Goal: Information Seeking & Learning: Check status

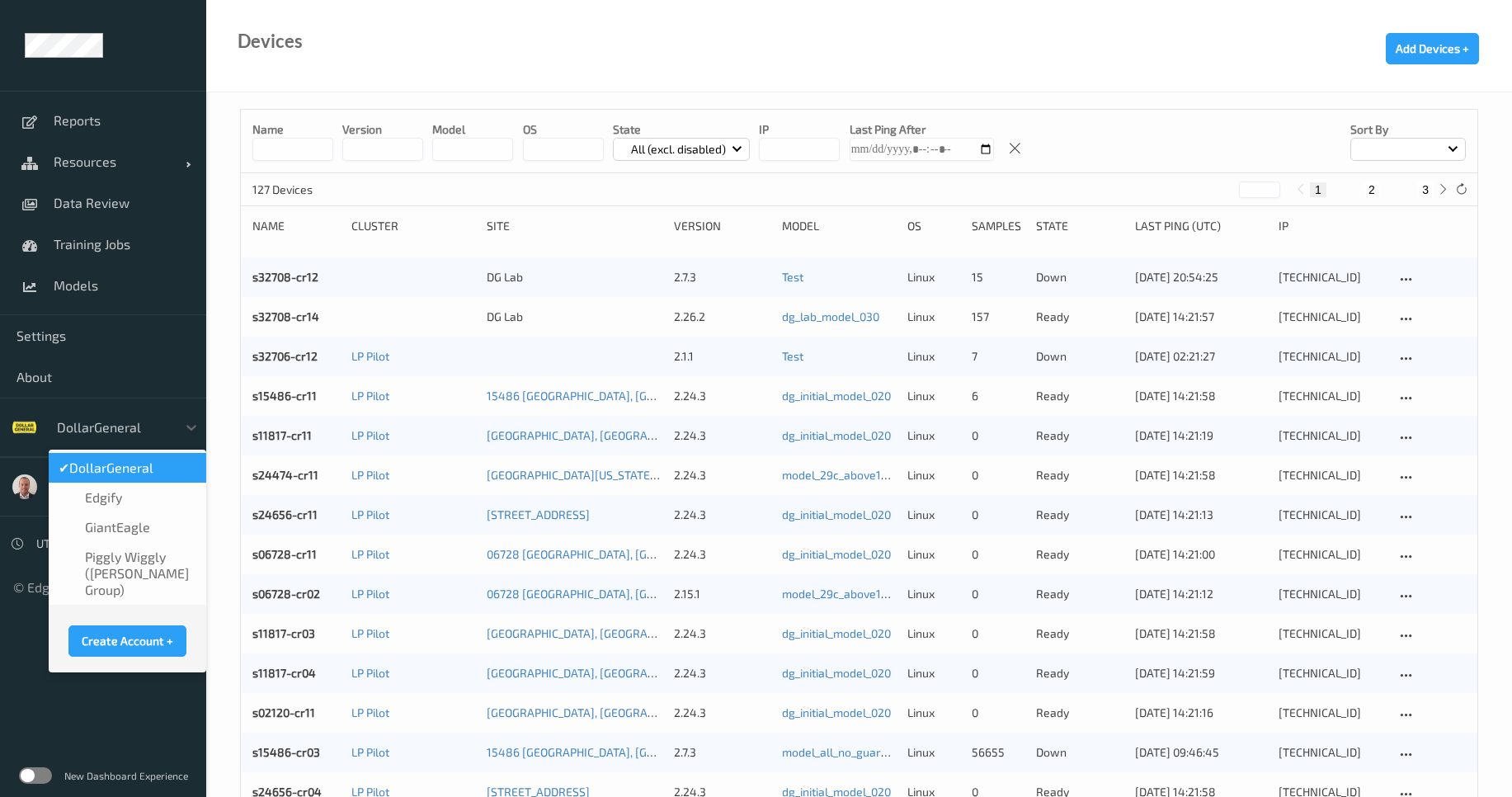
click at [137, 436] on div at bounding box center [112, 427] width 111 height 20
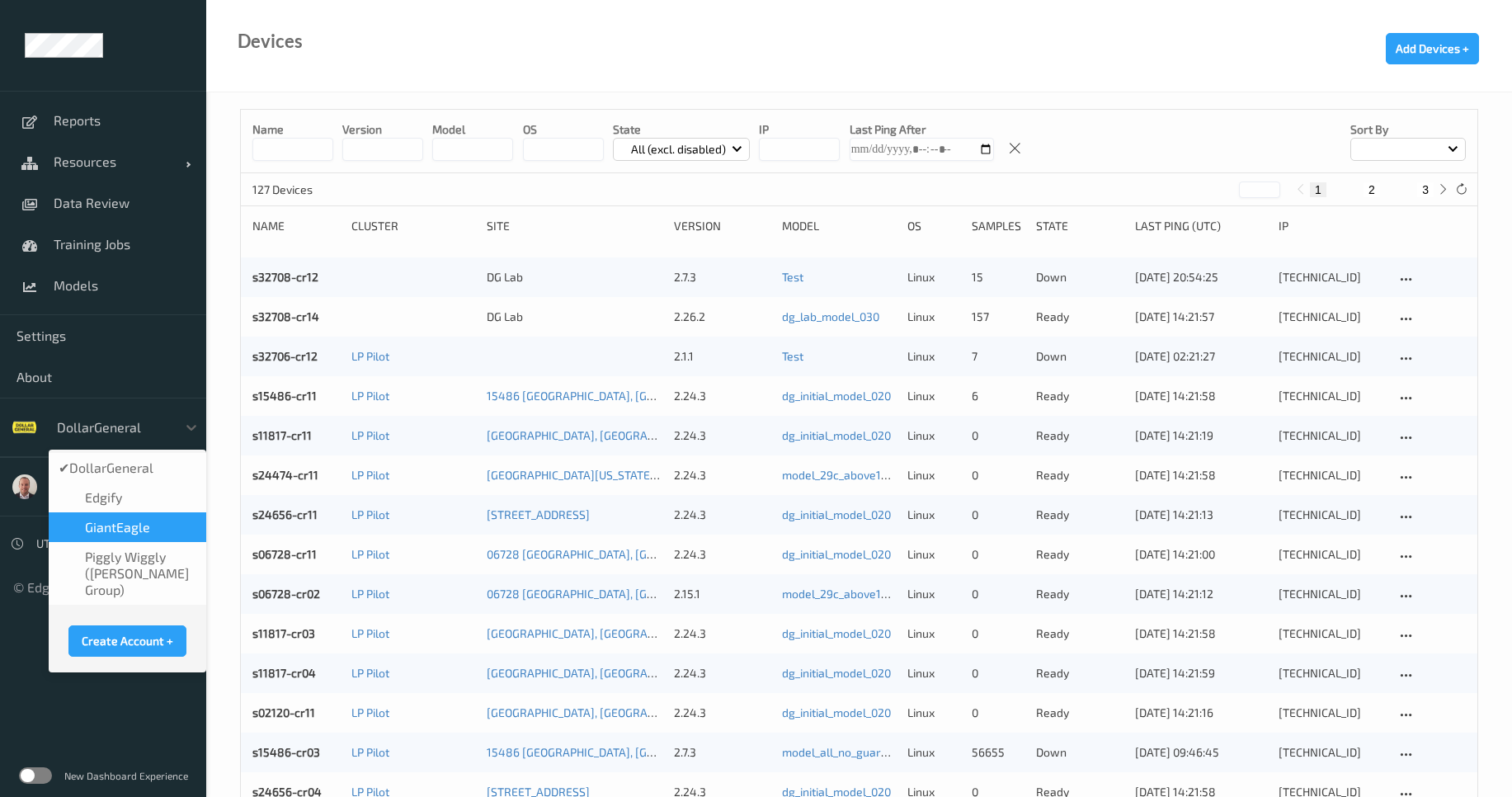
click at [156, 520] on div "GiantEagle" at bounding box center [127, 528] width 138 height 16
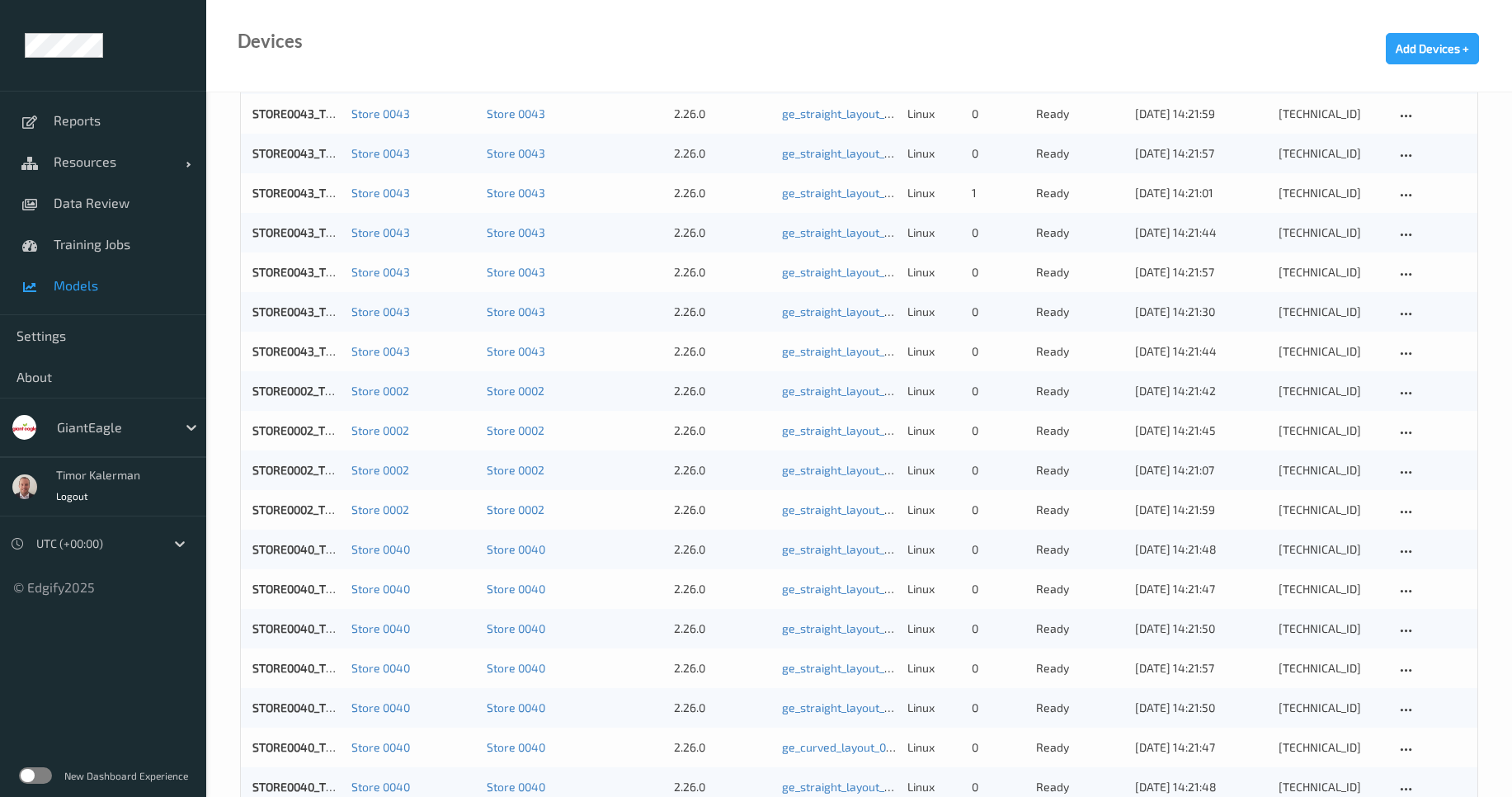
scroll to position [792, 0]
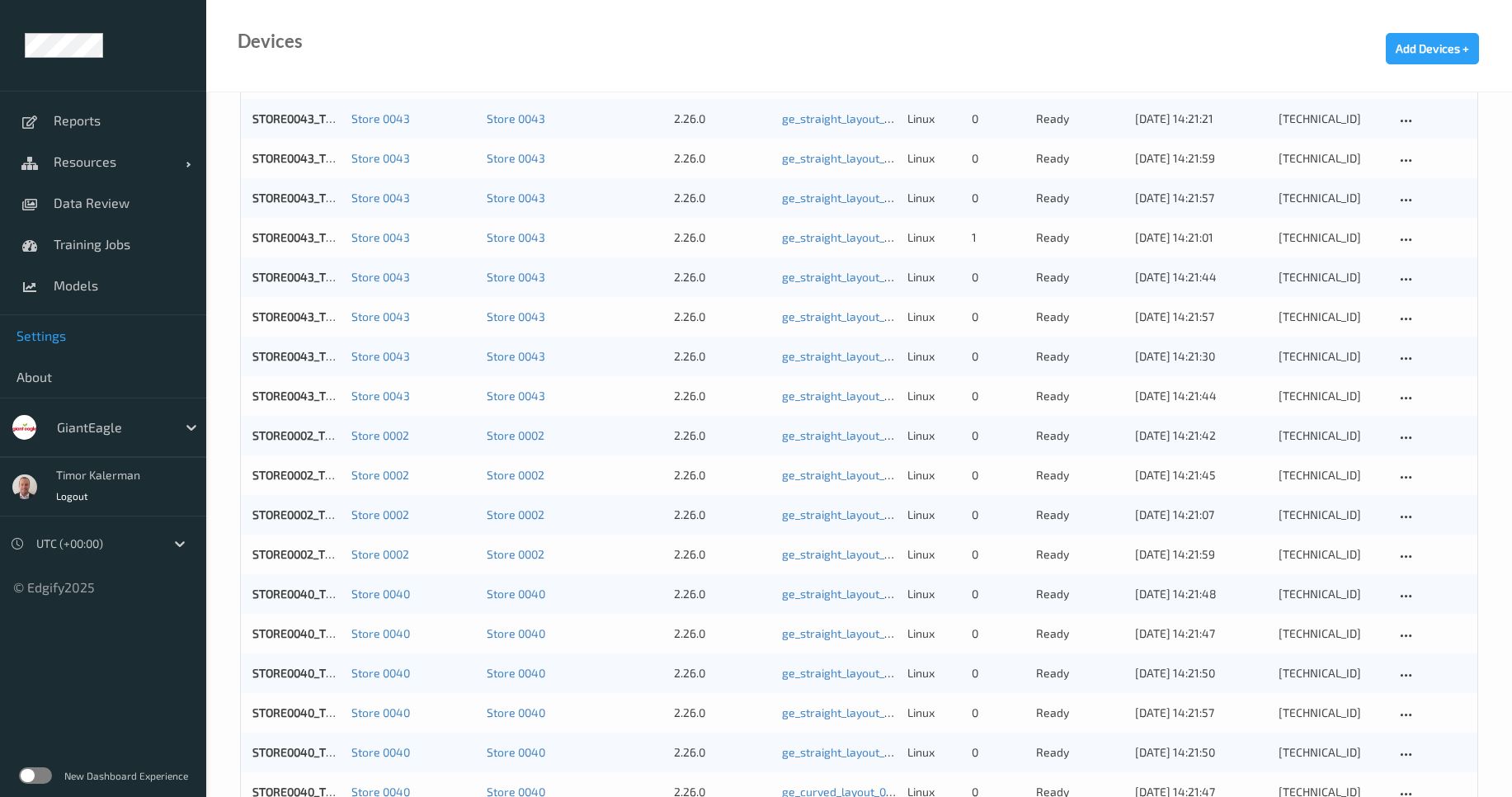
click at [58, 340] on span "Settings" at bounding box center [103, 336] width 173 height 16
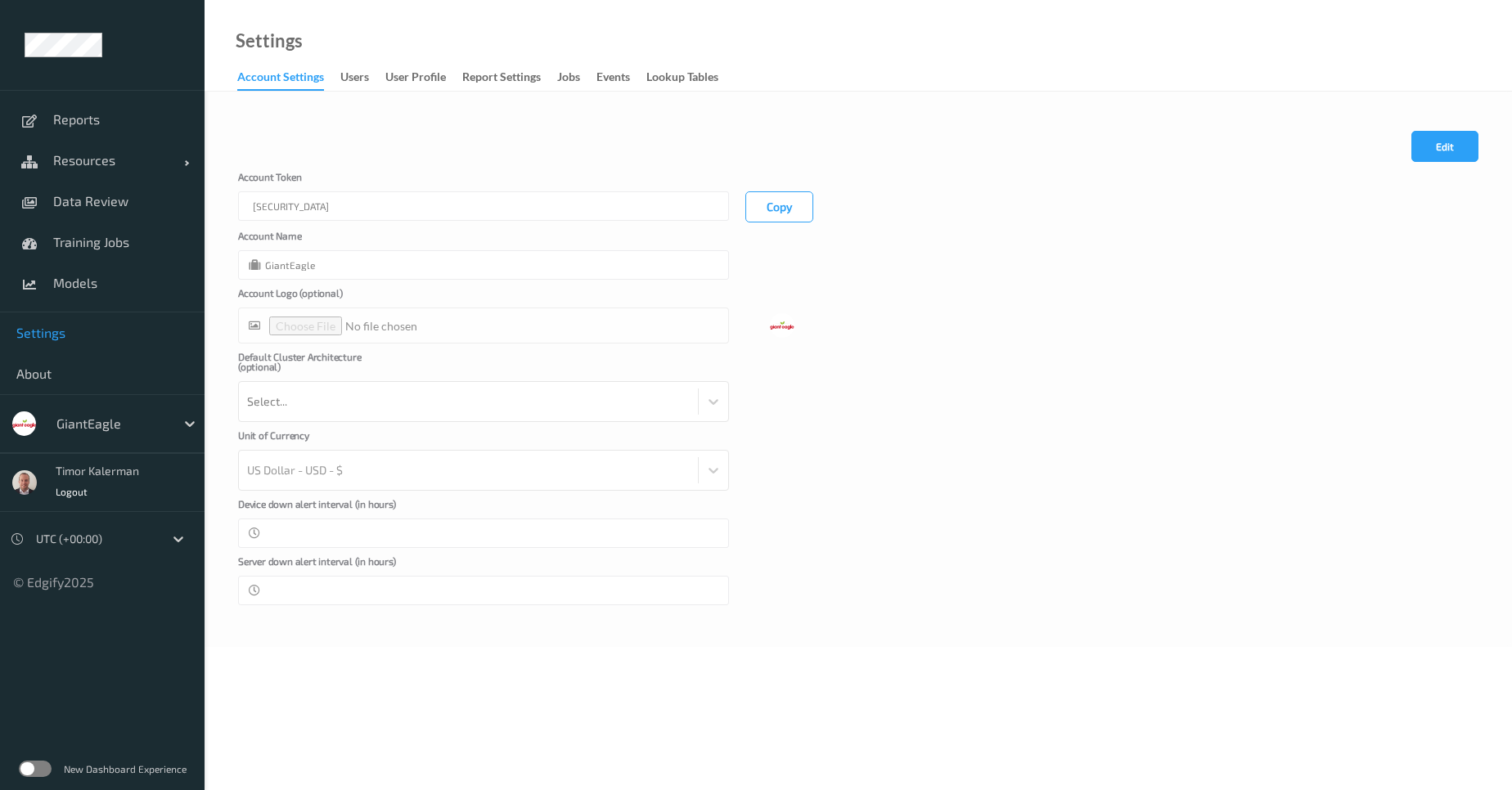
click at [554, 79] on link "Report Settings" at bounding box center [509, 77] width 95 height 23
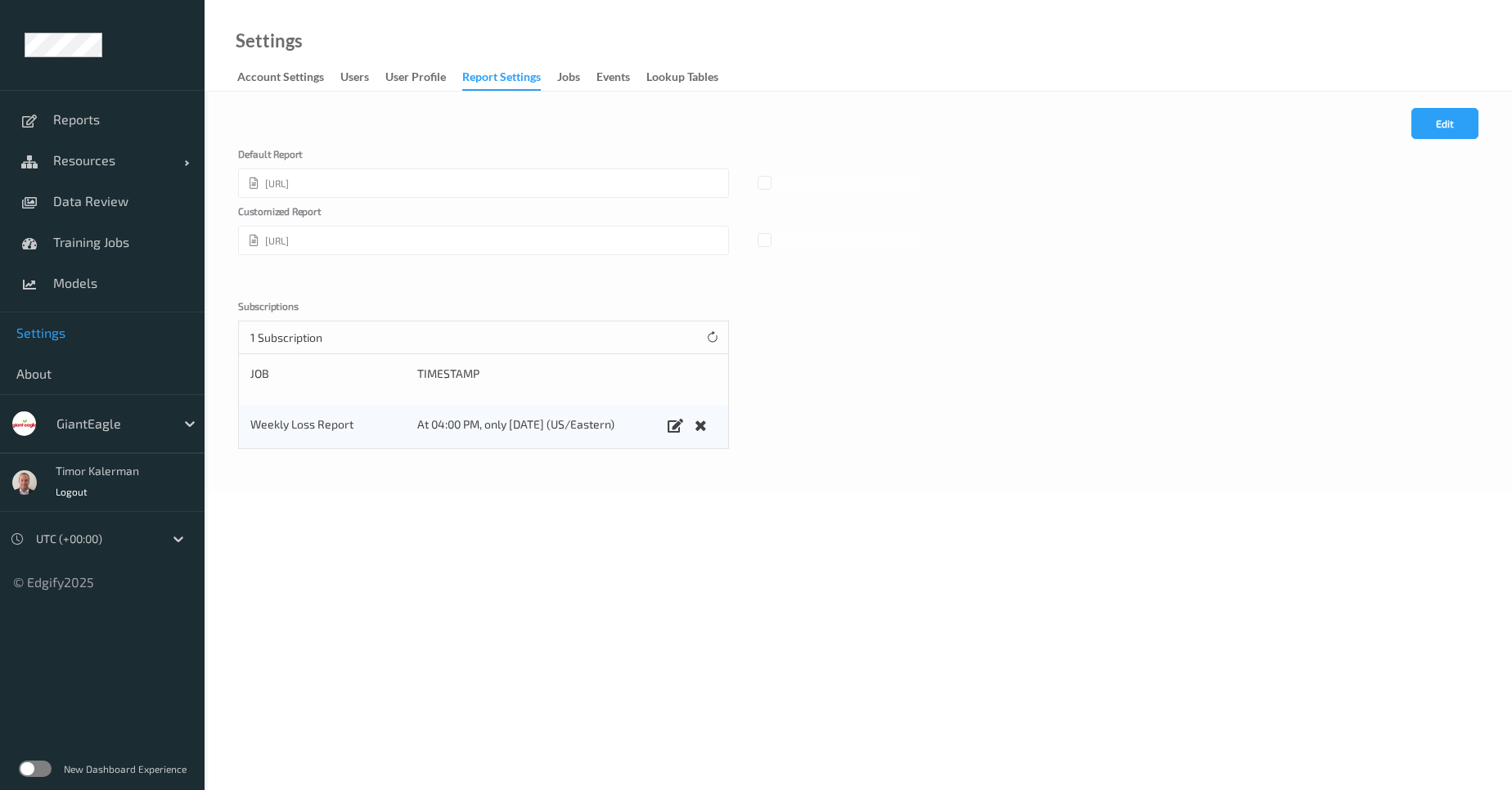
click at [556, 80] on link "Report Settings" at bounding box center [509, 78] width 95 height 24
click at [567, 81] on div "Jobs" at bounding box center [568, 79] width 23 height 21
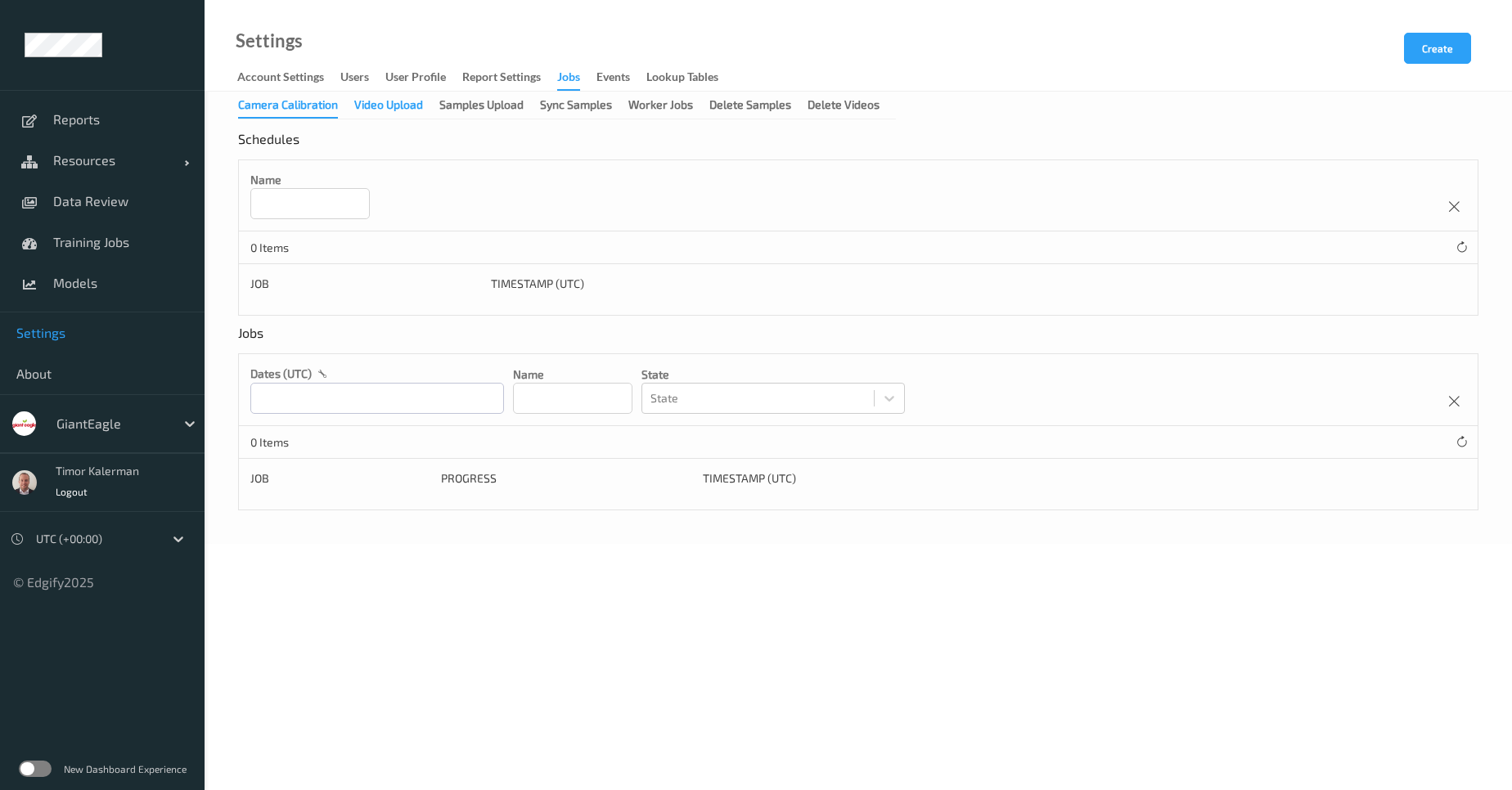
click at [397, 109] on div "Video Upload" at bounding box center [388, 107] width 69 height 21
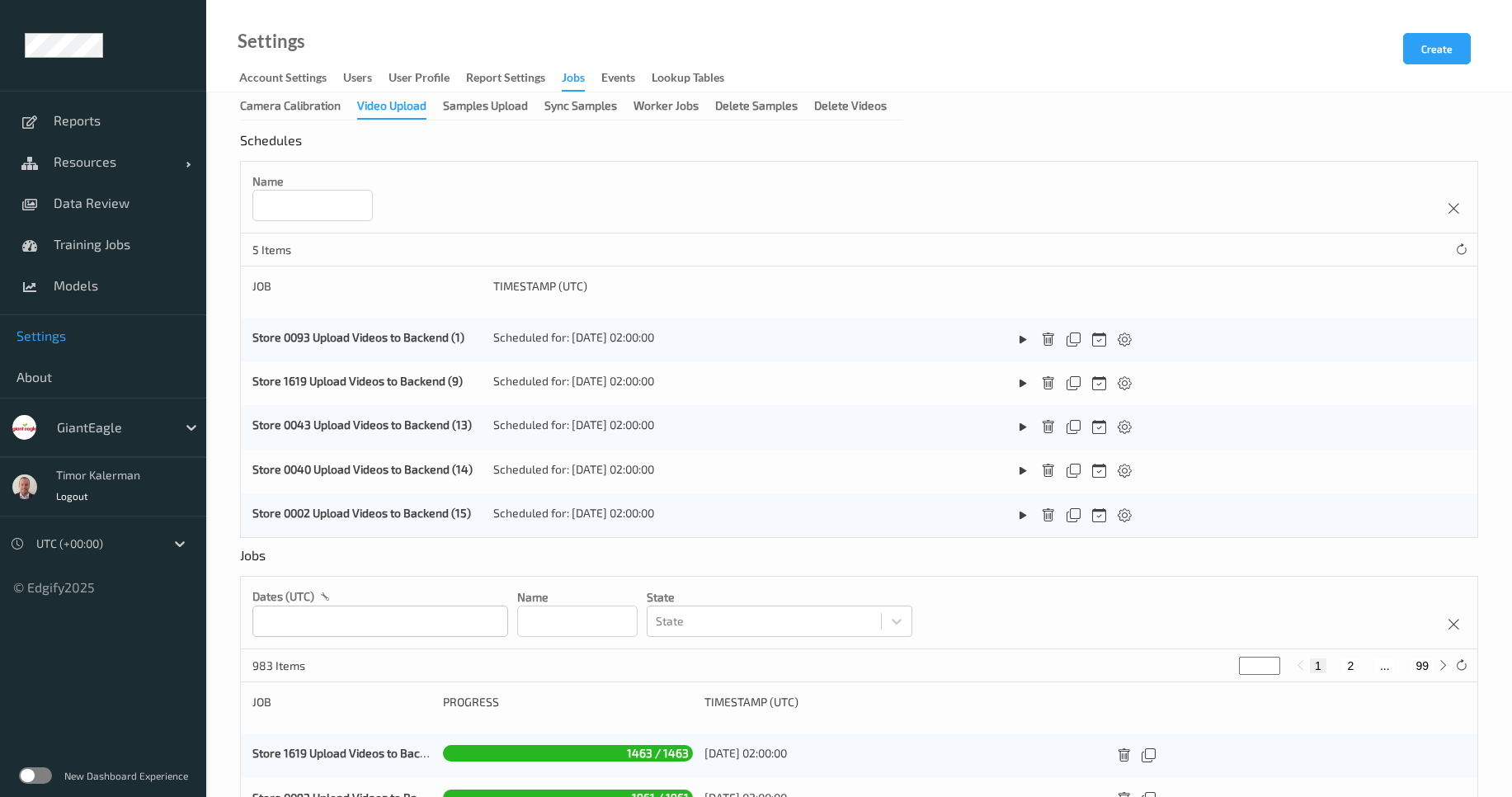
scroll to position [410, 0]
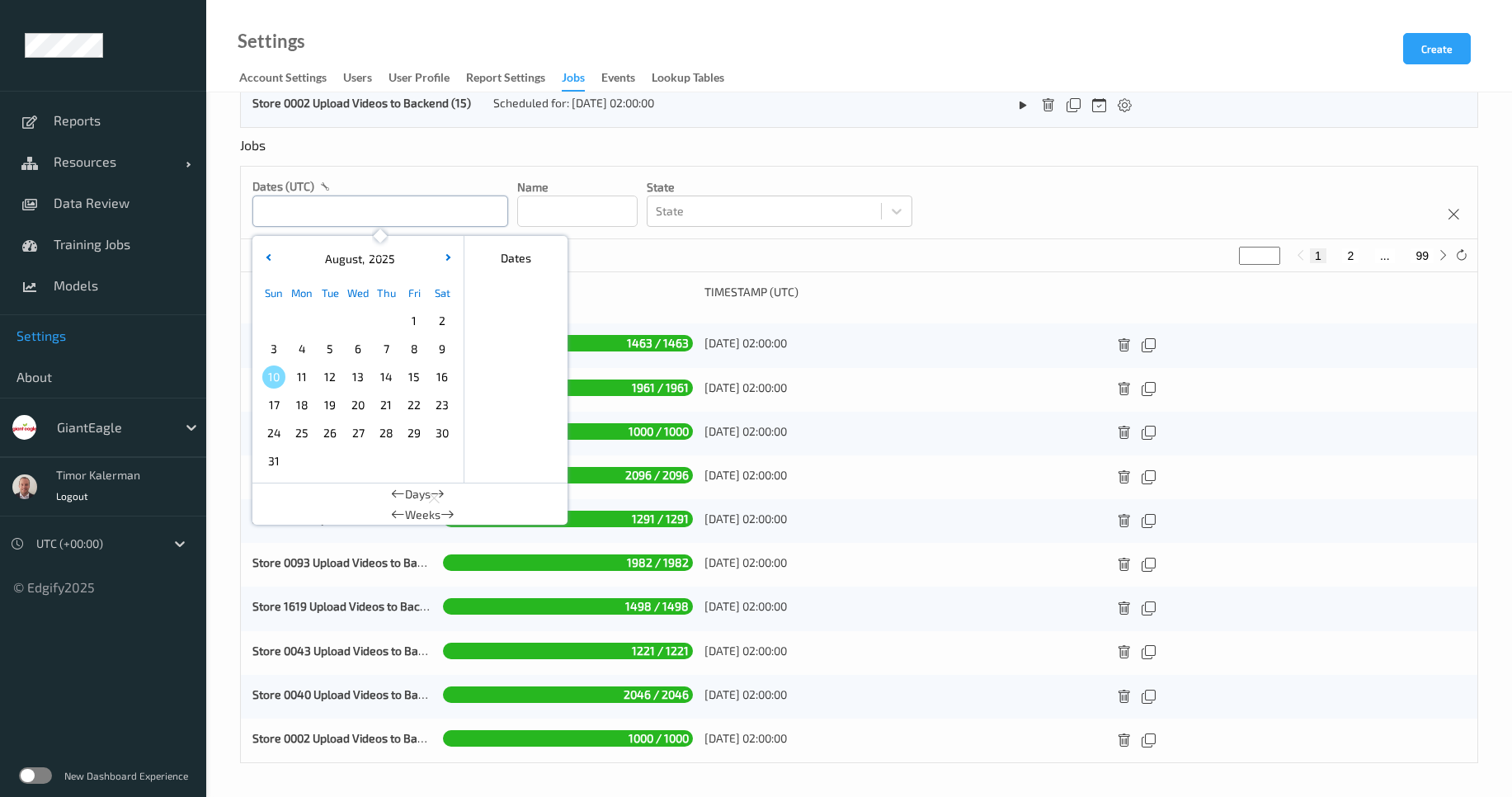
click at [374, 218] on input "text" at bounding box center [381, 211] width 255 height 31
click at [709, 215] on div at bounding box center [765, 212] width 217 height 20
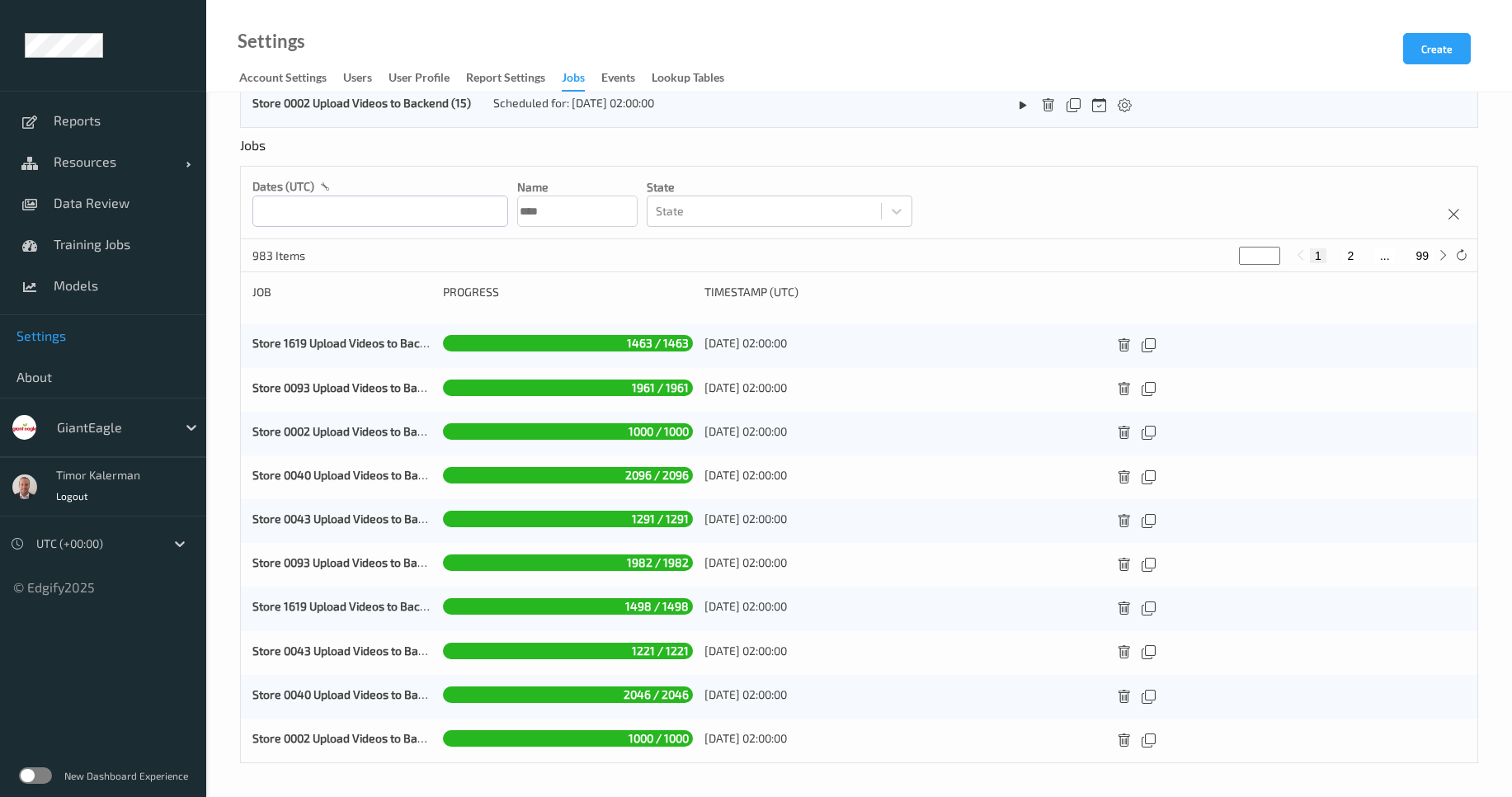
type input "****"
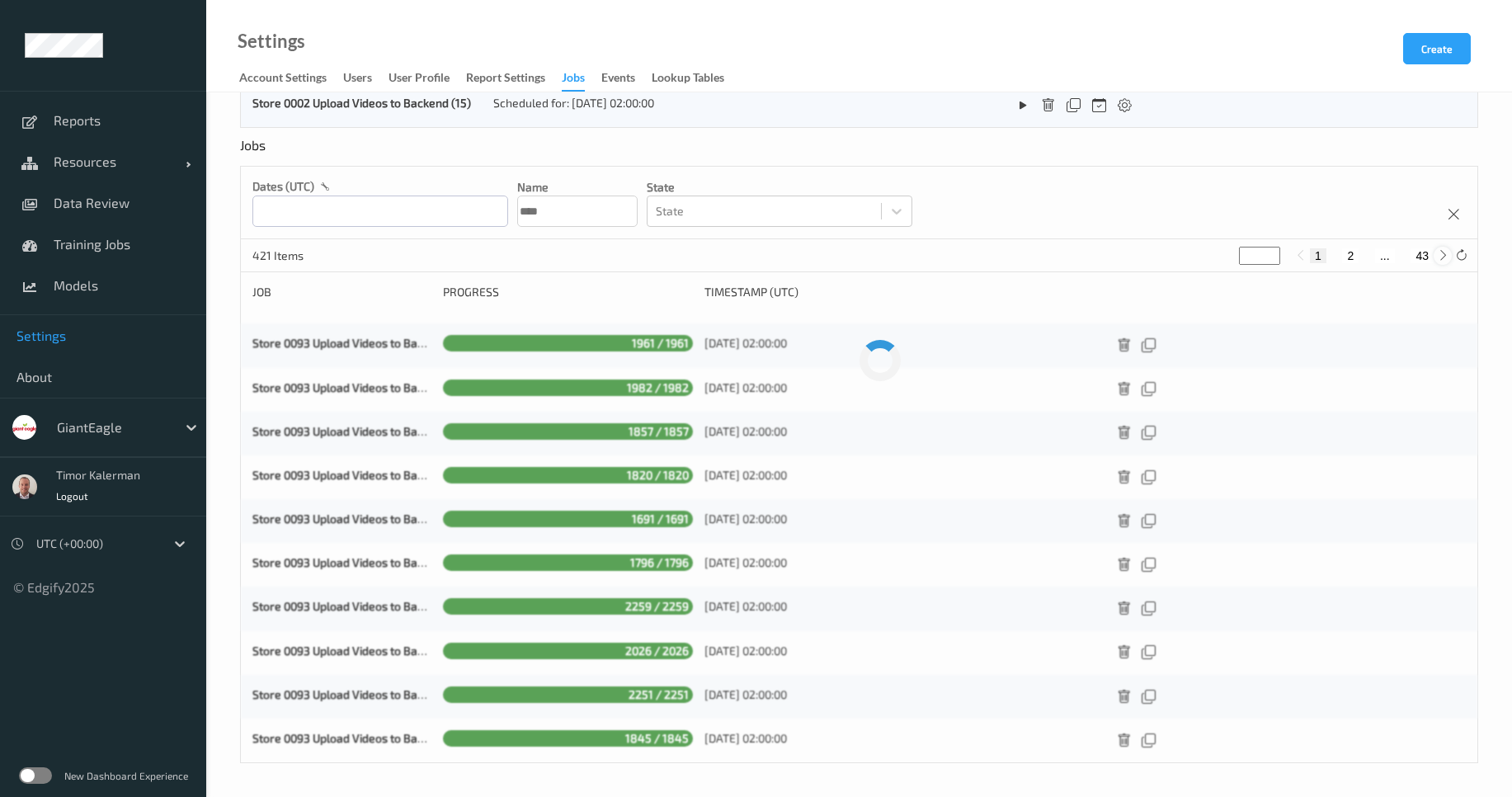
click at [1445, 257] on icon at bounding box center [1444, 256] width 13 height 13
type input "*"
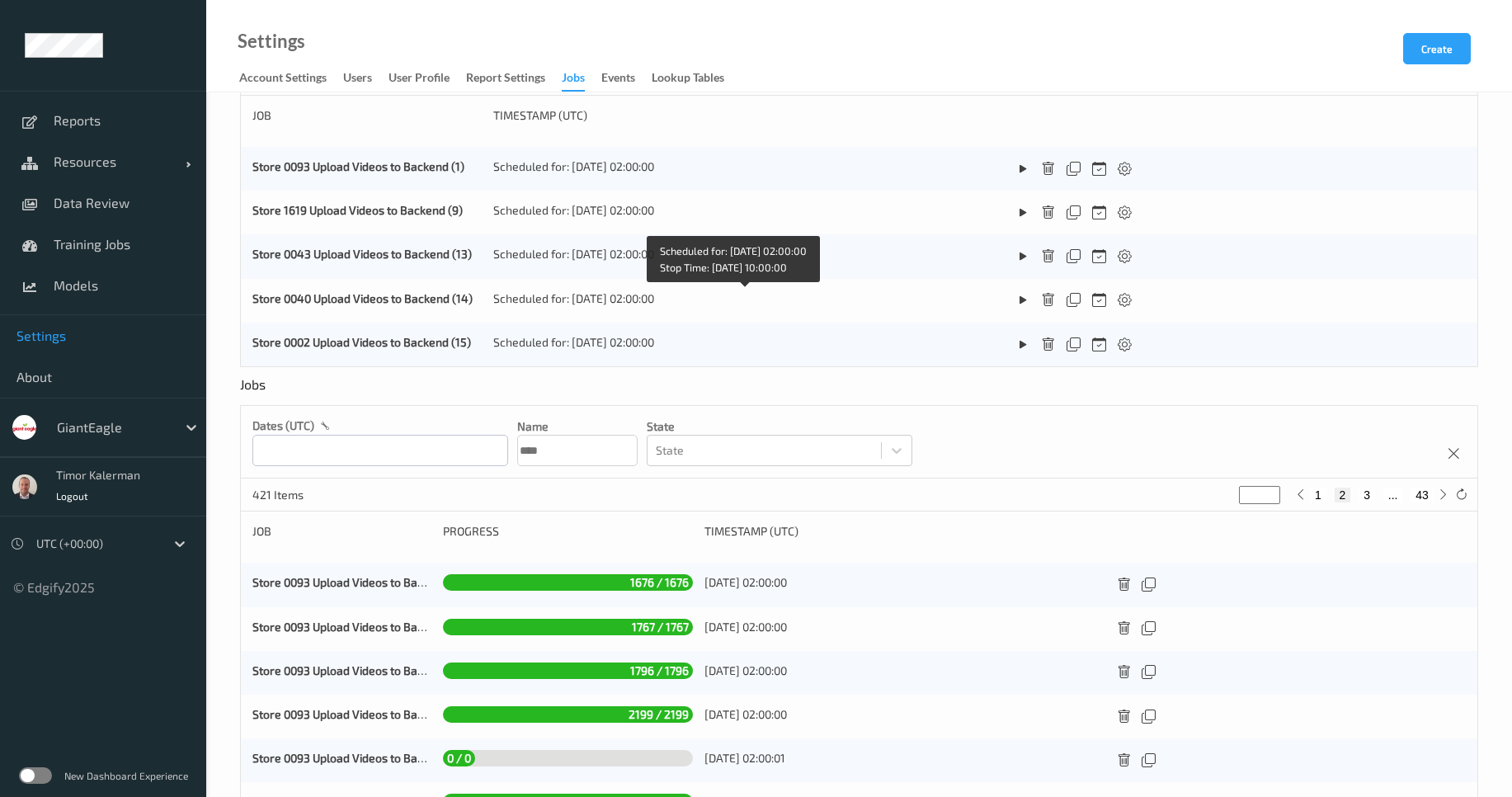
scroll to position [396, 0]
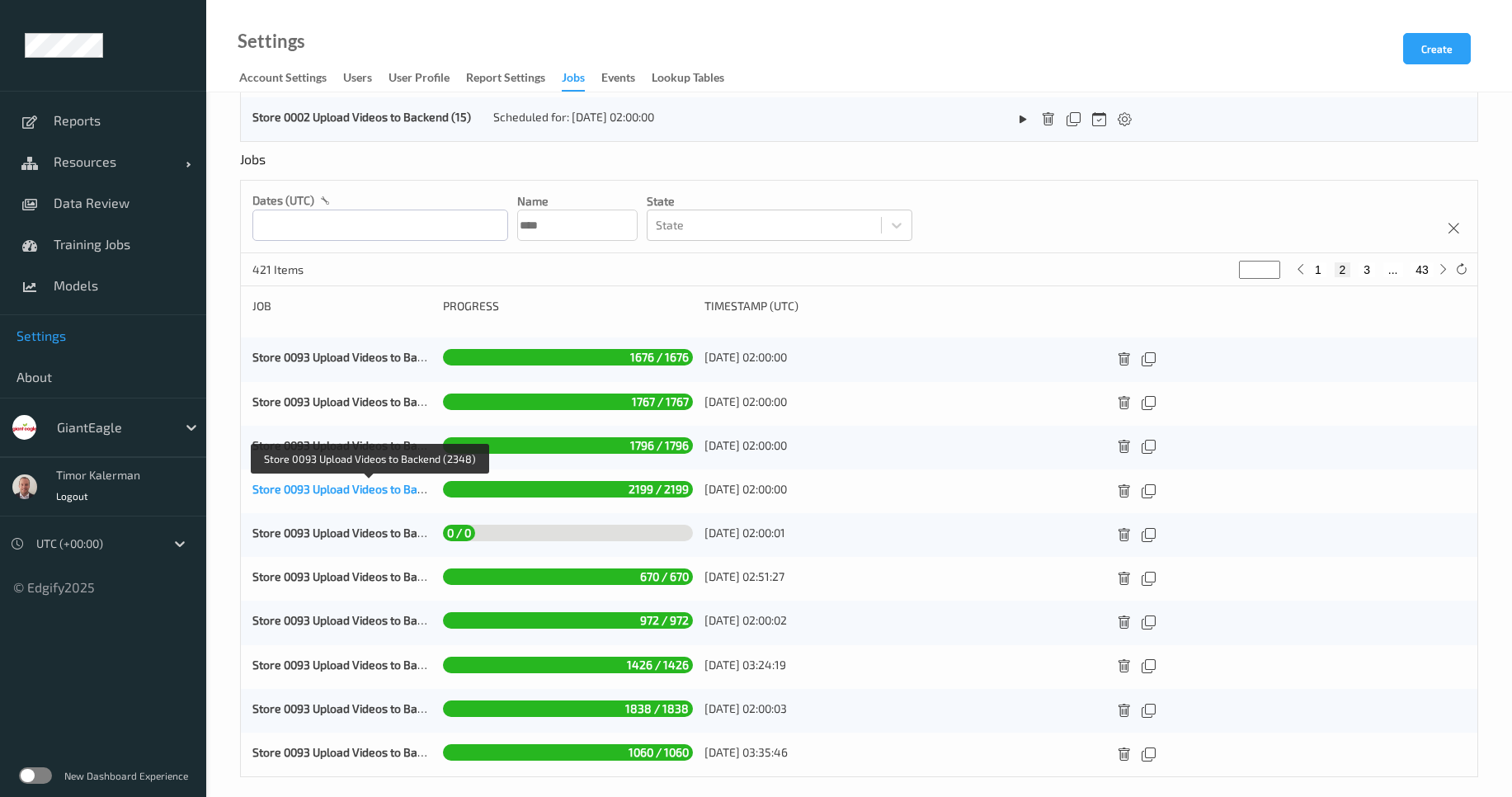
click at [315, 493] on link "Store 0093 Upload Videos to Backend (2348)" at bounding box center [370, 488] width 235 height 14
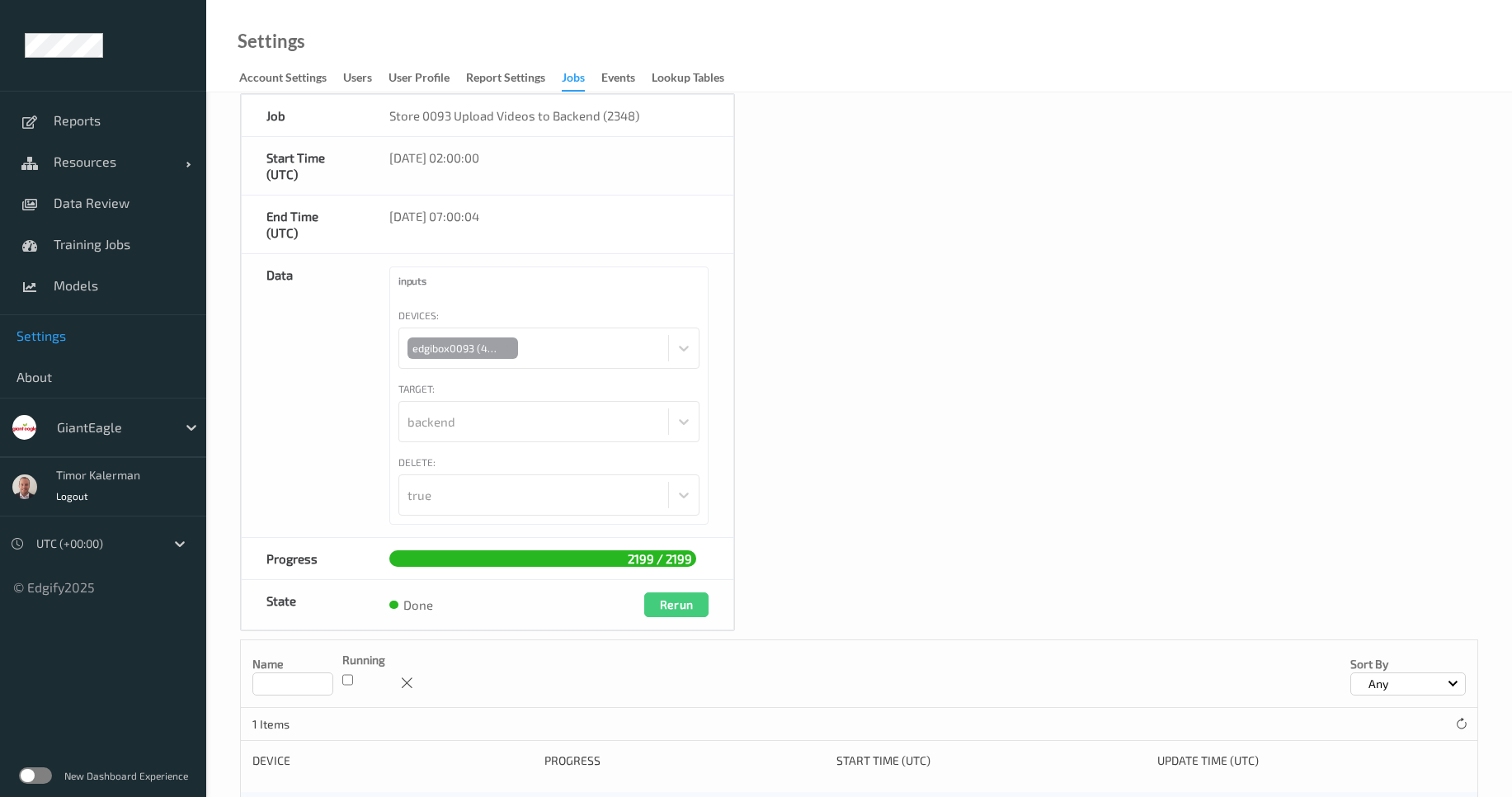
scroll to position [126, 0]
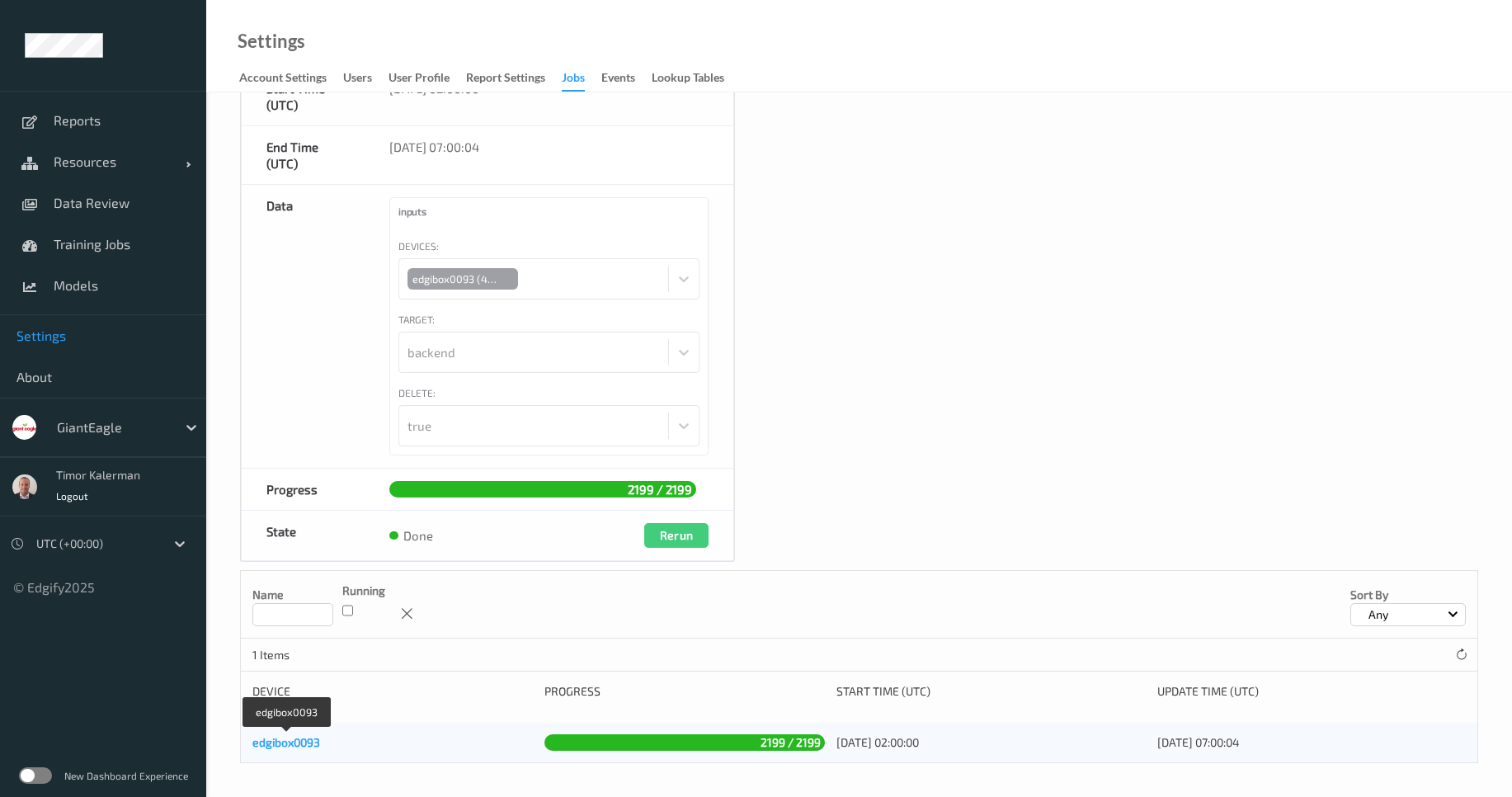
click at [299, 740] on link "edgibox0093" at bounding box center [287, 742] width 68 height 14
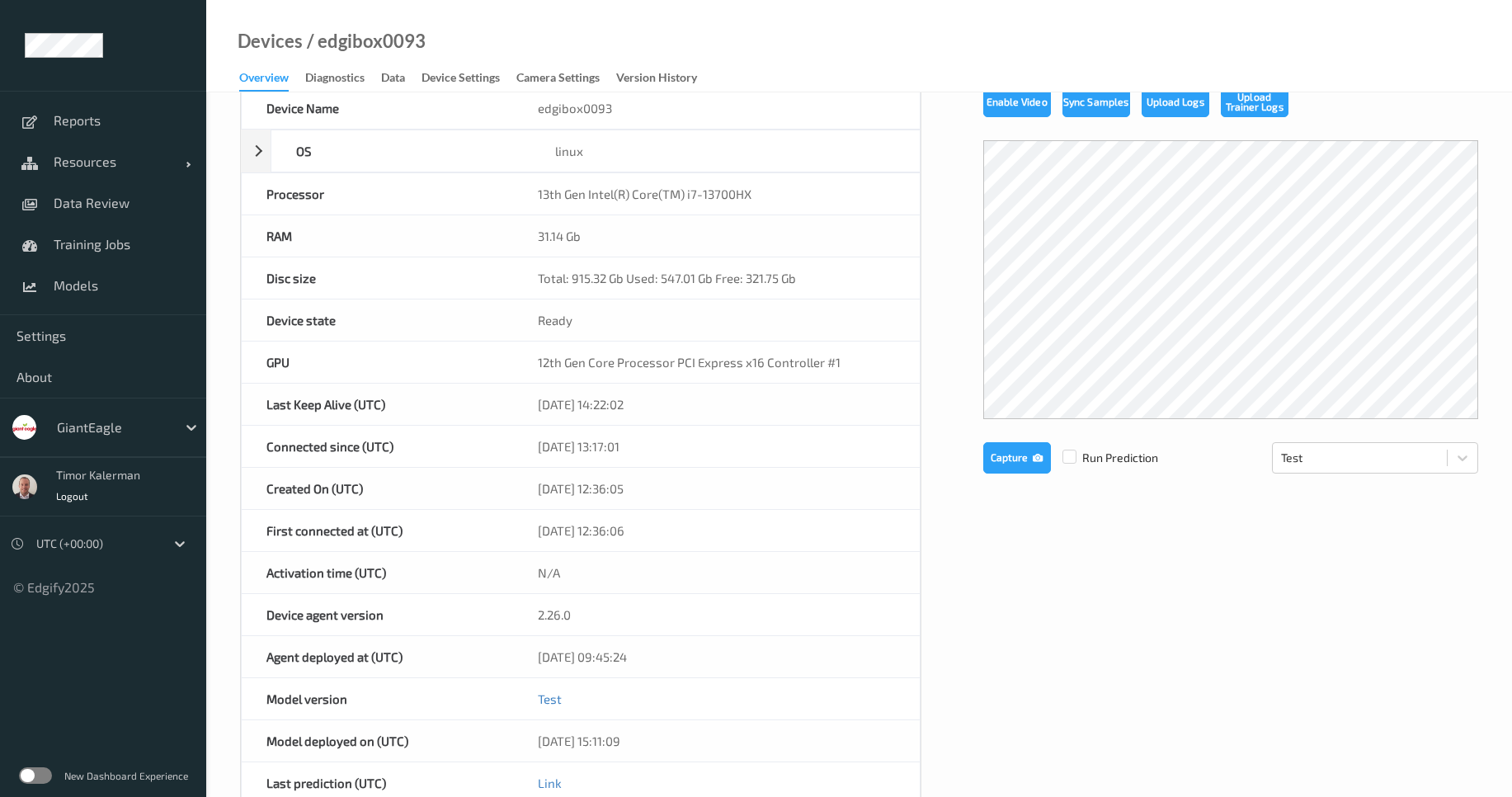
scroll to position [99, 0]
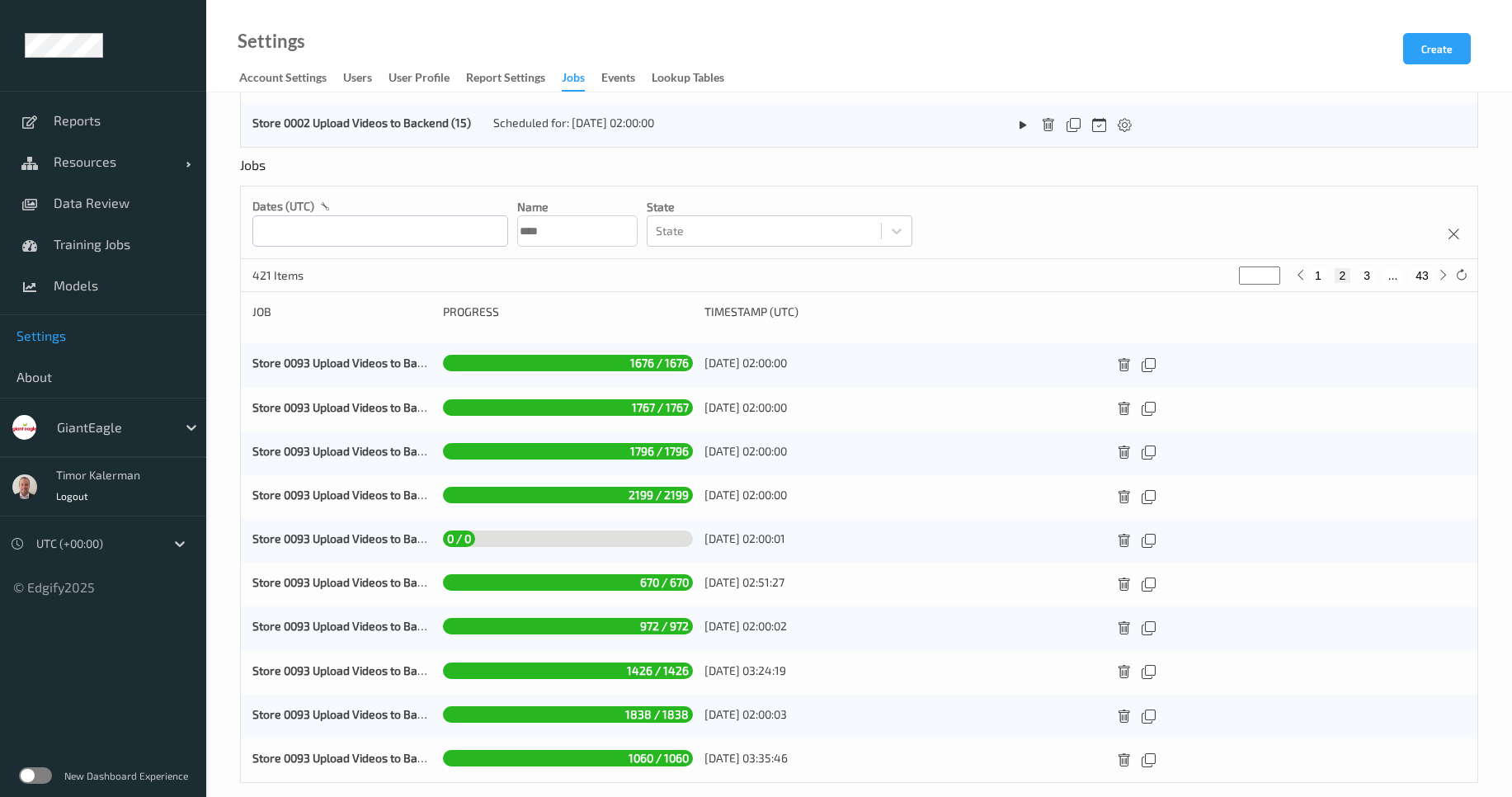
scroll to position [396, 0]
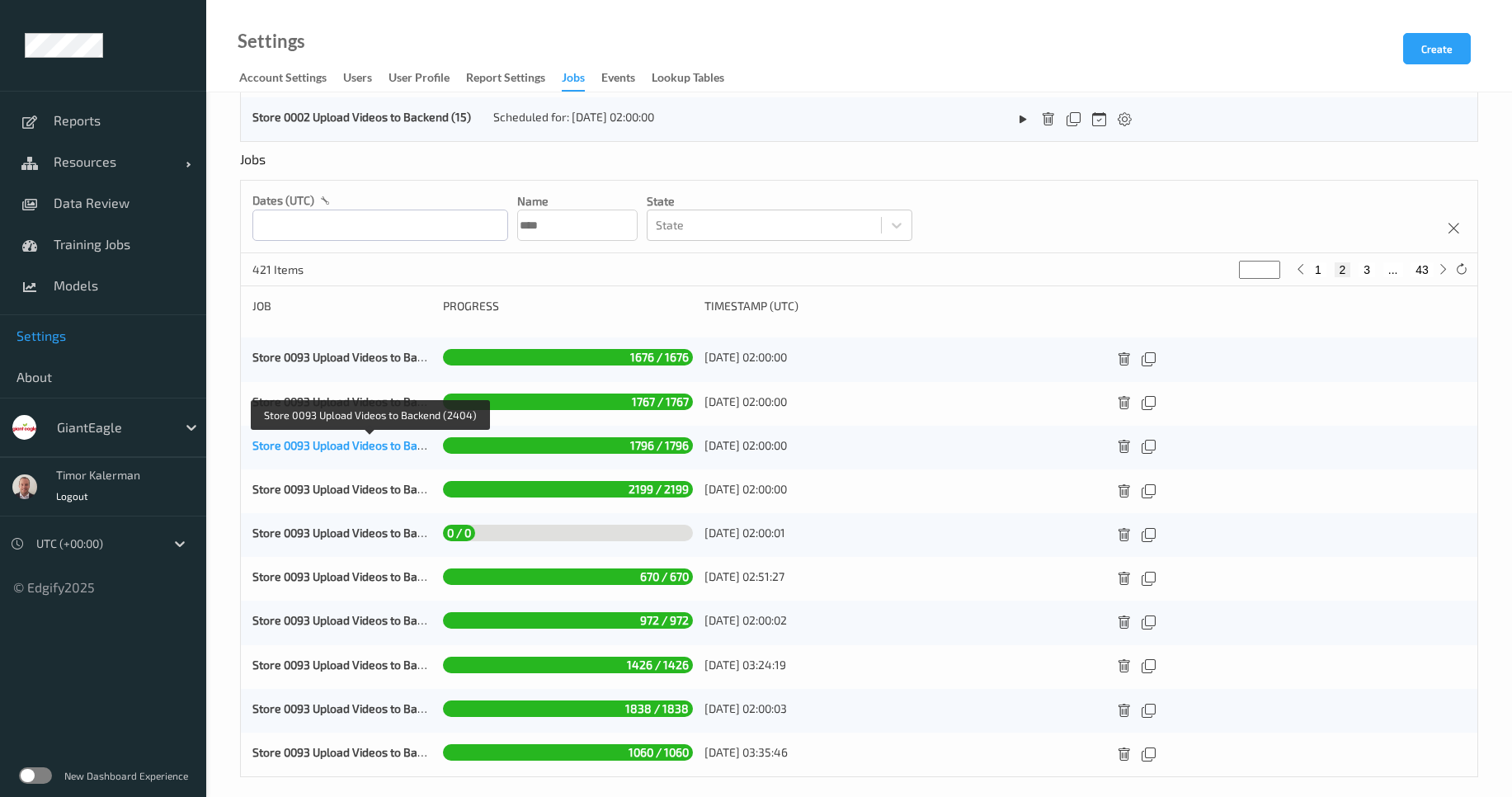
click at [316, 446] on link "Store 0093 Upload Videos to Backend (2404)" at bounding box center [370, 445] width 235 height 14
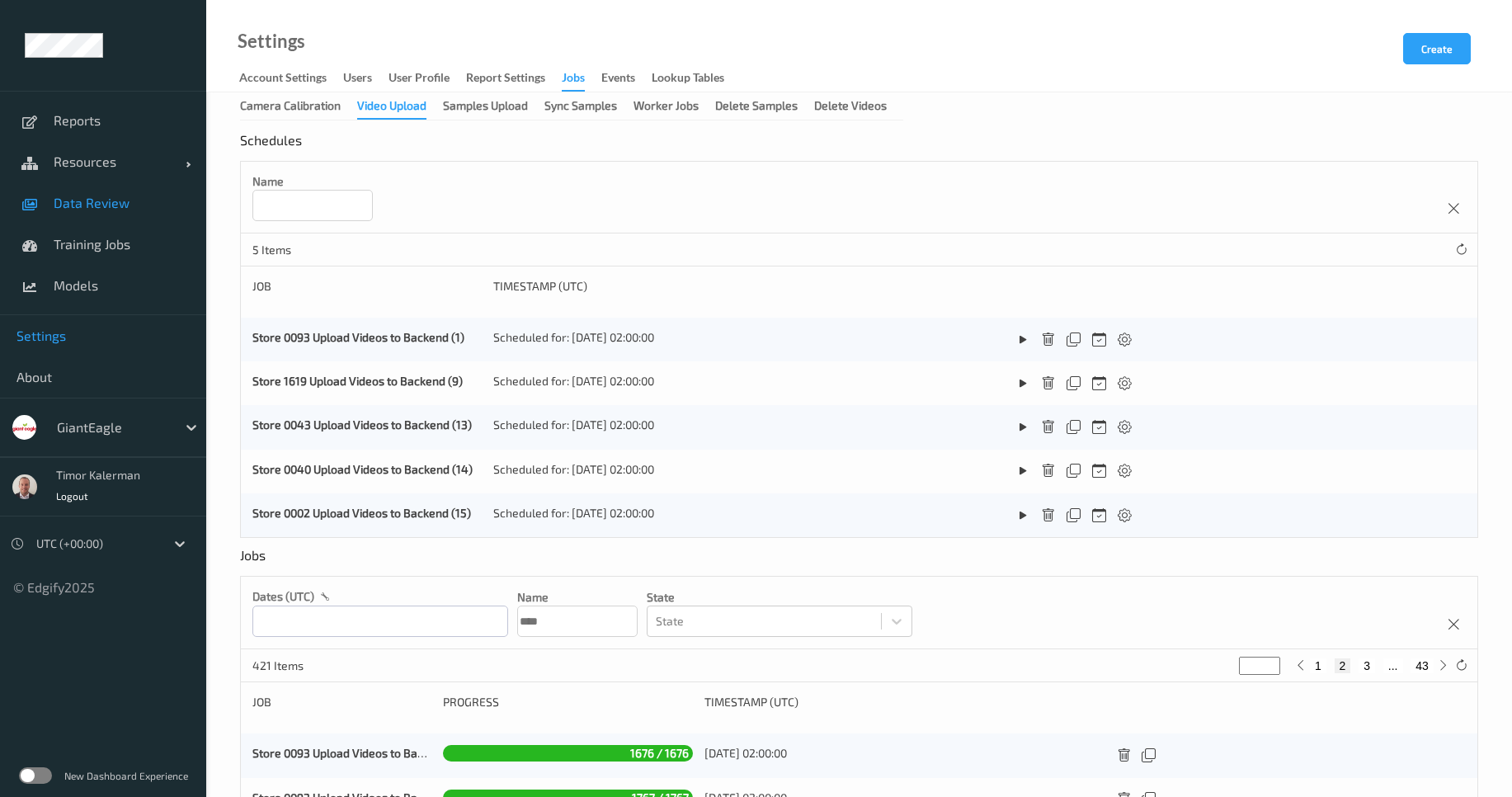
click at [94, 202] on span "Data Review" at bounding box center [121, 203] width 136 height 16
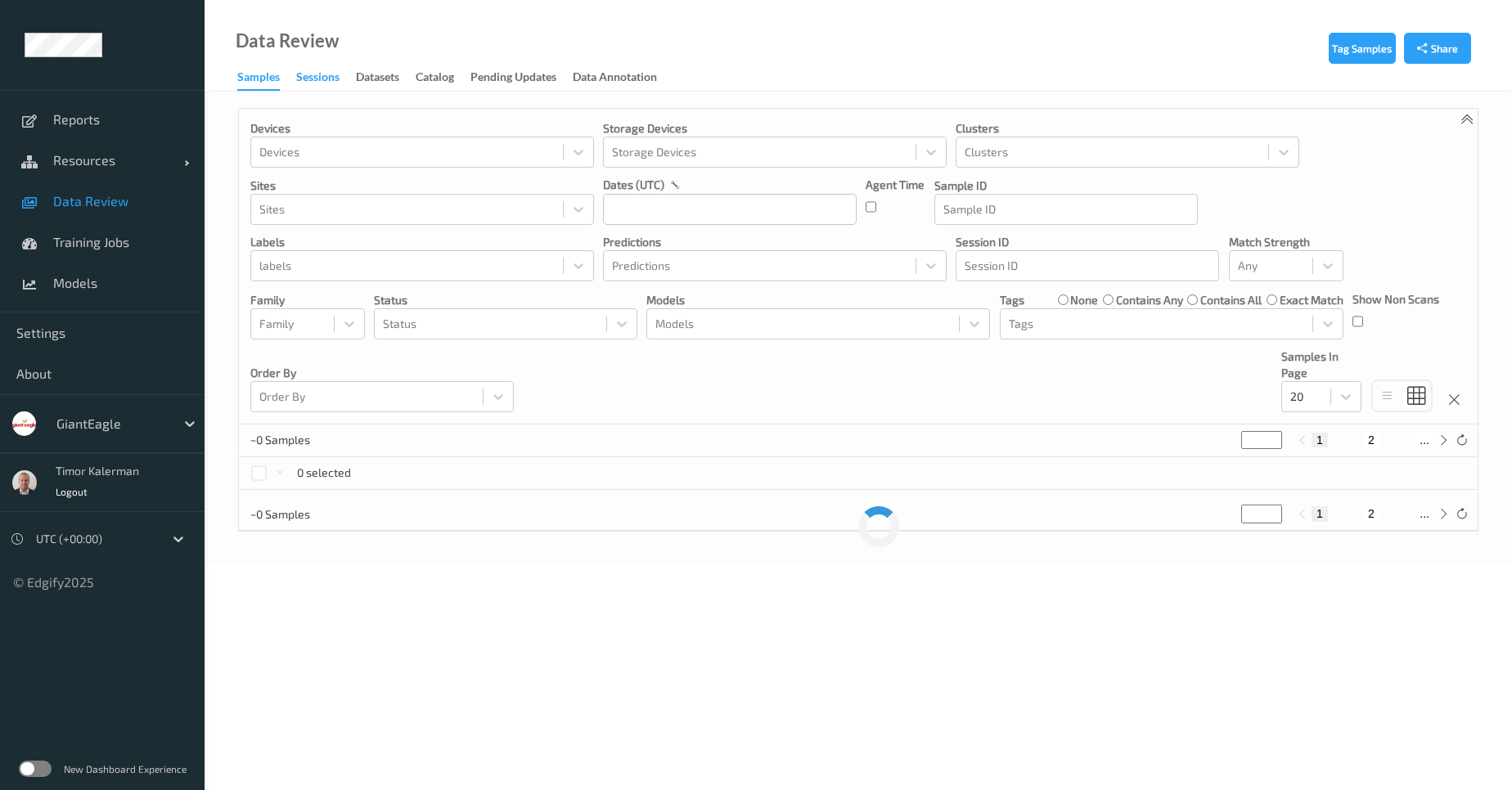
click at [322, 71] on div "Sessions" at bounding box center [318, 79] width 43 height 21
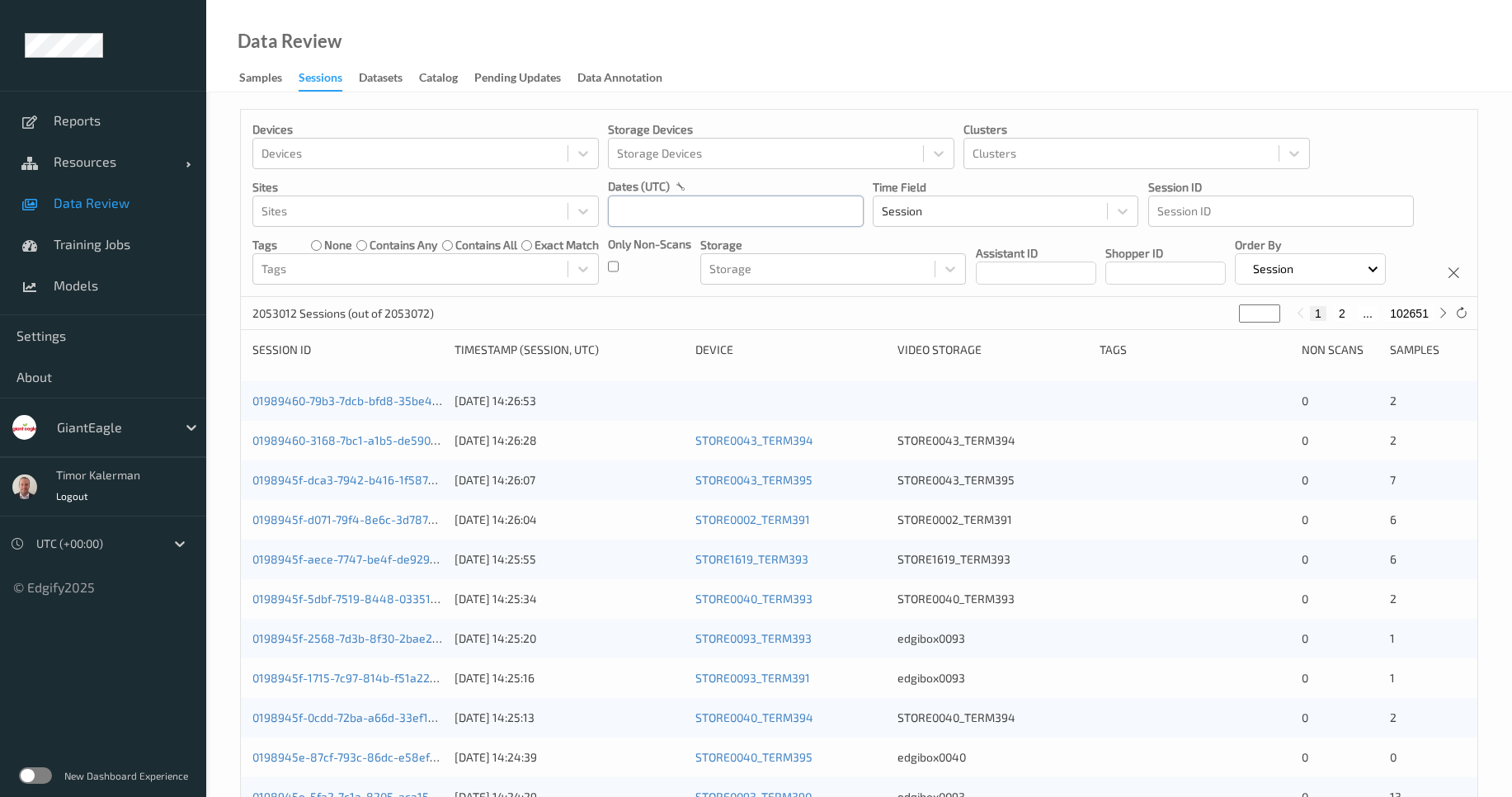
click at [728, 204] on input "text" at bounding box center [735, 211] width 255 height 31
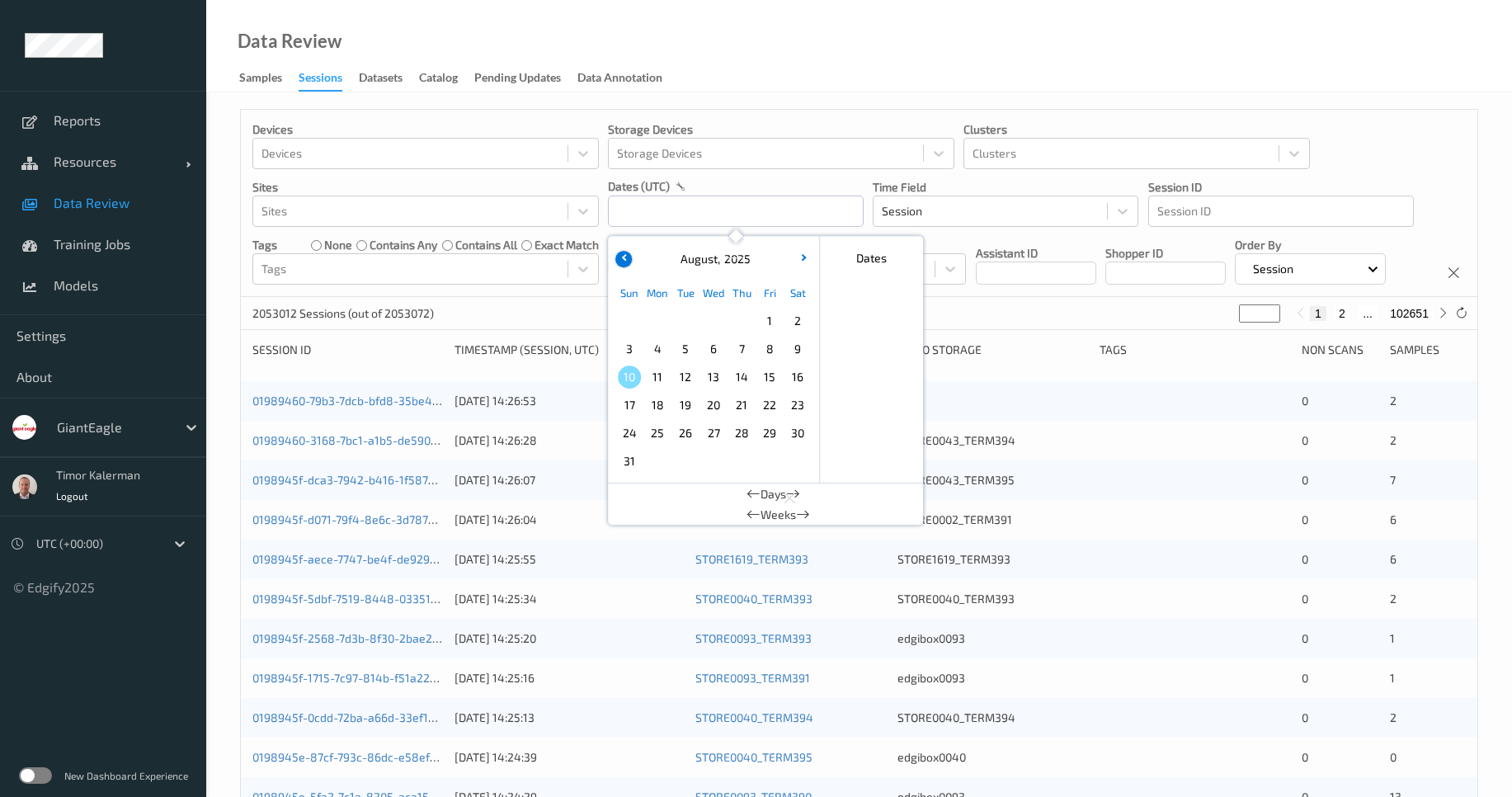
click at [621, 262] on button "button" at bounding box center [623, 259] width 16 height 16
click at [801, 260] on icon "button" at bounding box center [801, 257] width 6 height 6
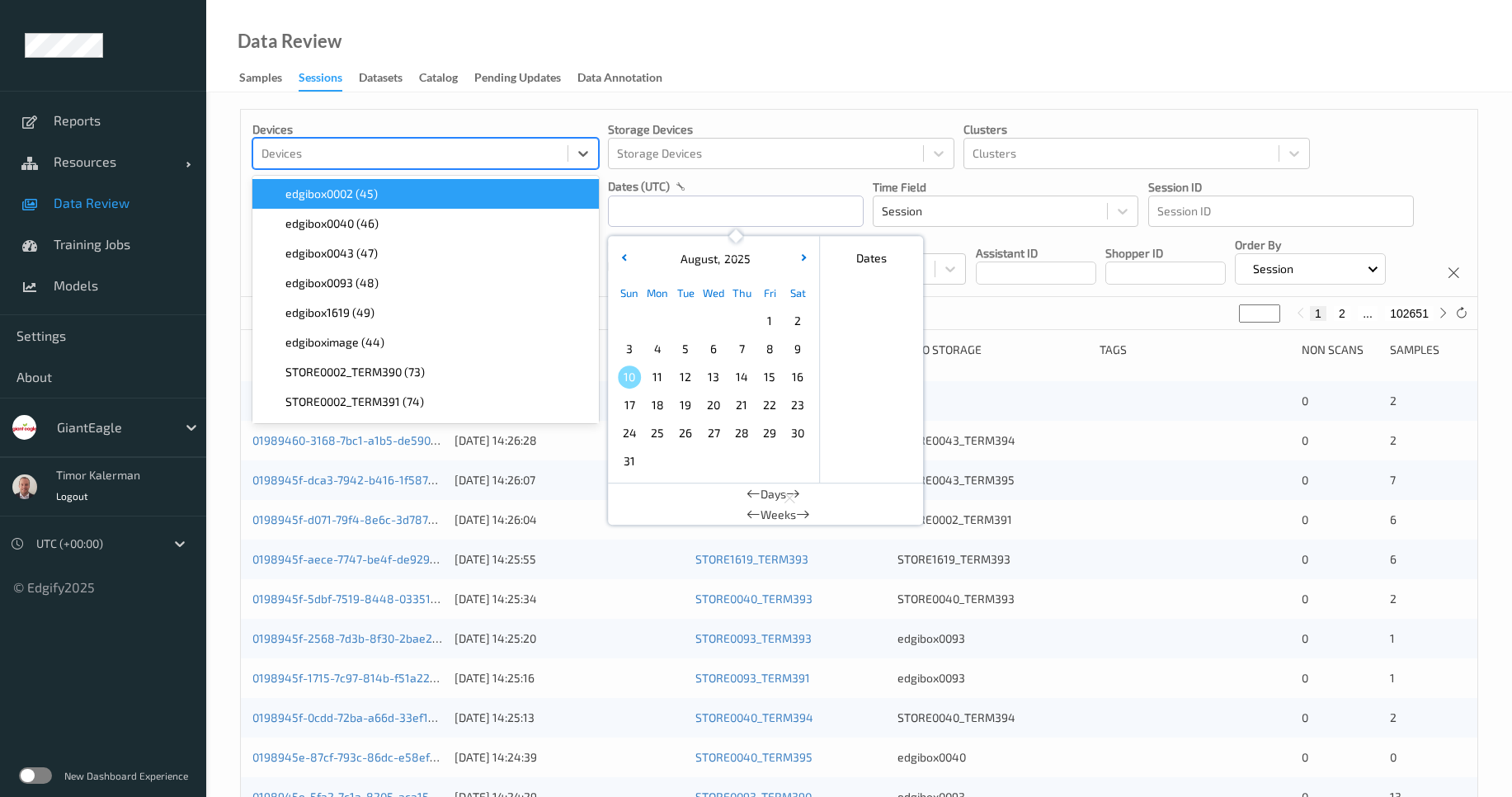
click at [421, 149] on div at bounding box center [411, 153] width 297 height 20
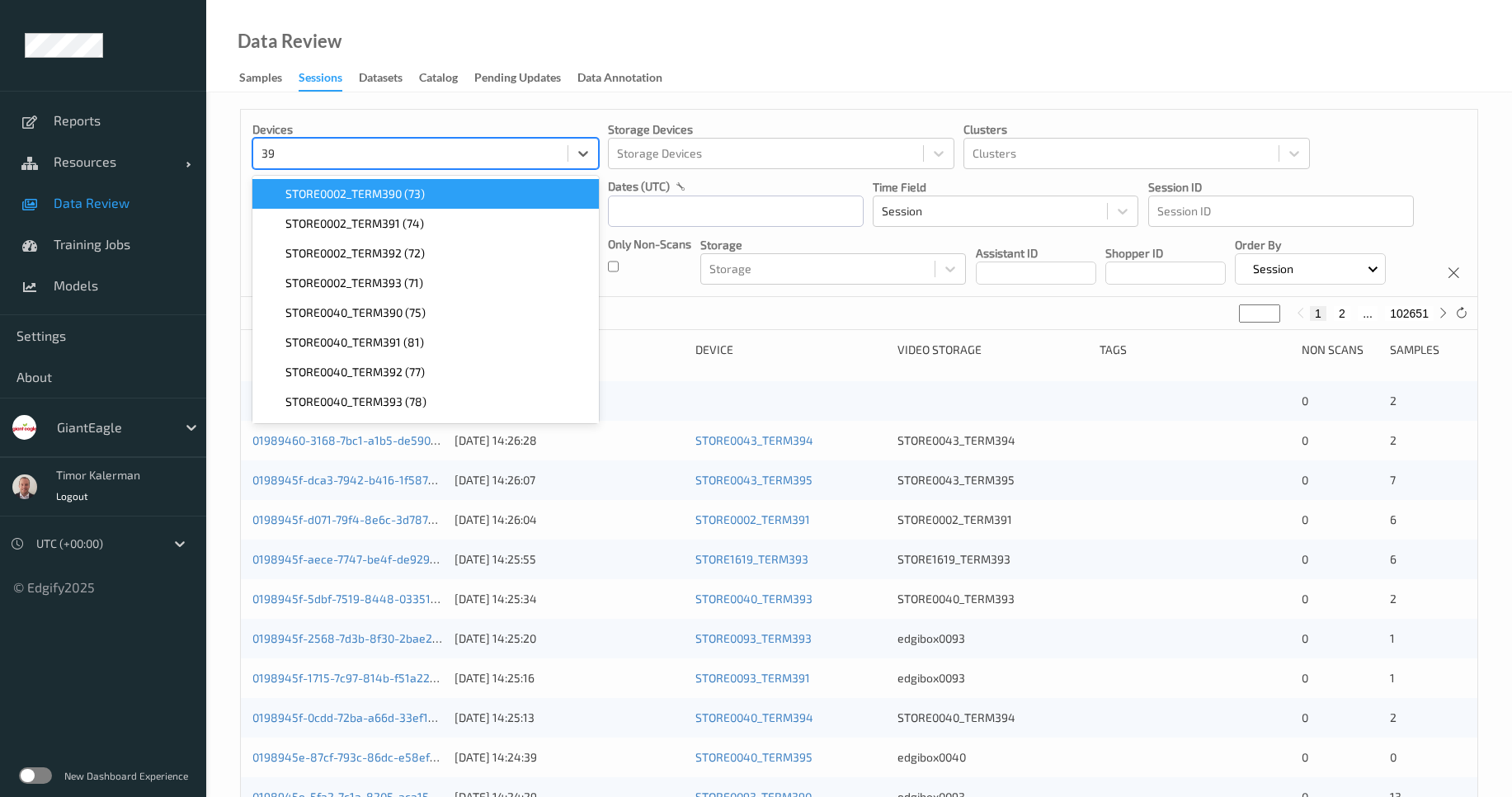
type input "390"
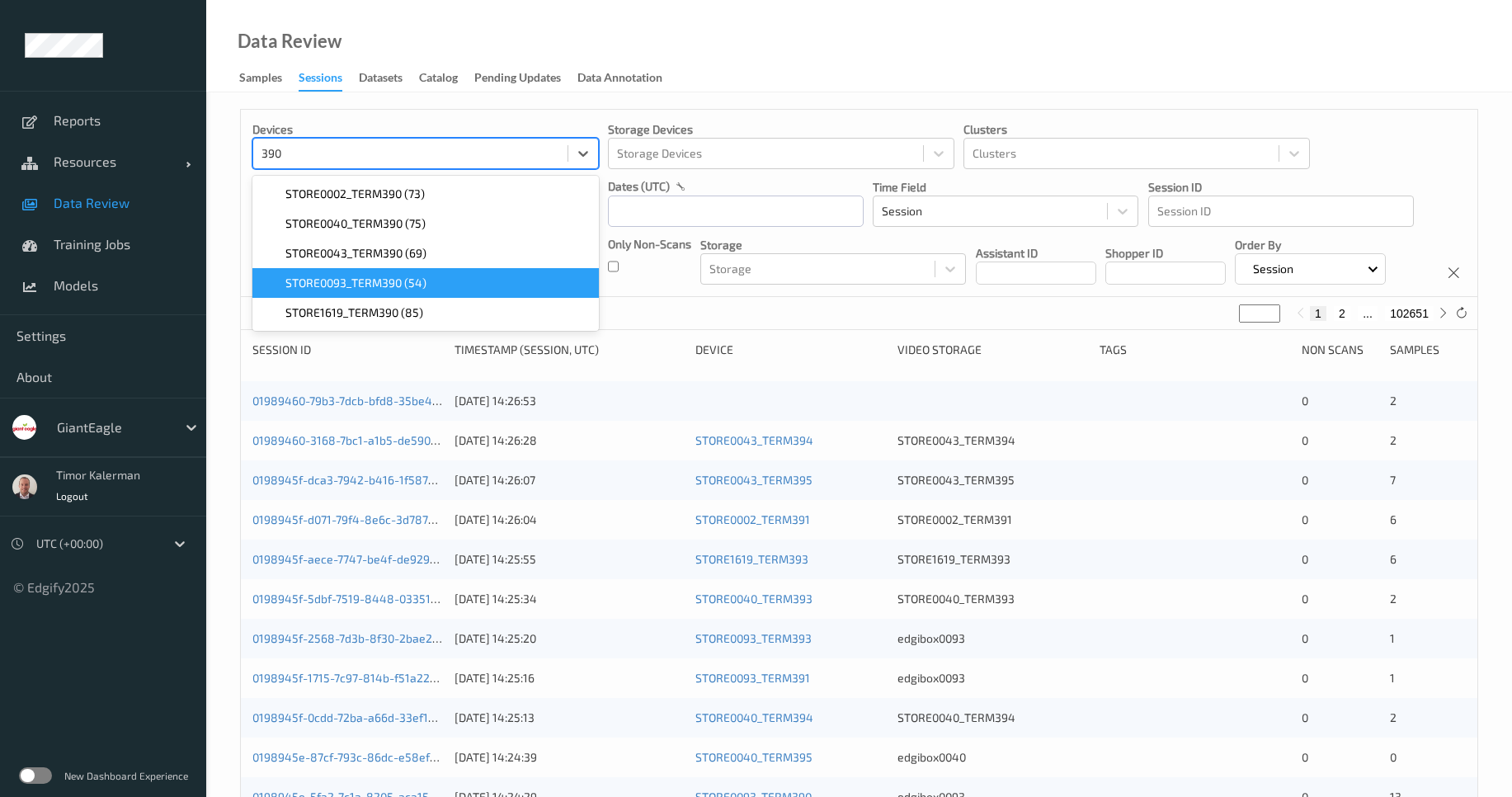
click at [374, 279] on span "STORE0093_TERM390 (54)" at bounding box center [356, 283] width 141 height 16
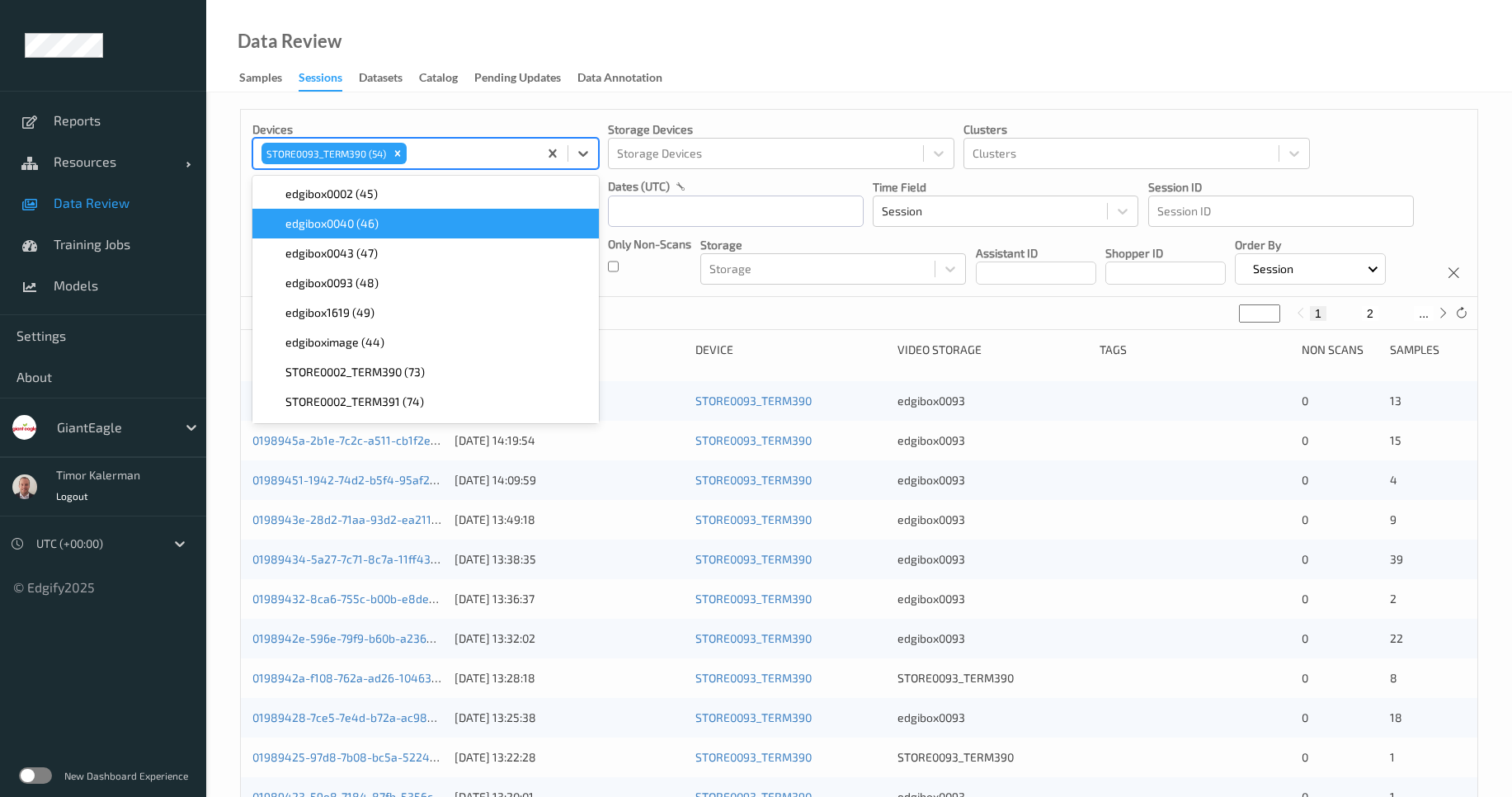
click at [565, 117] on div "Devices option STORE0093_TERM390 (54), selected. option edgibox0040 (46) focuse…" at bounding box center [859, 203] width 1236 height 187
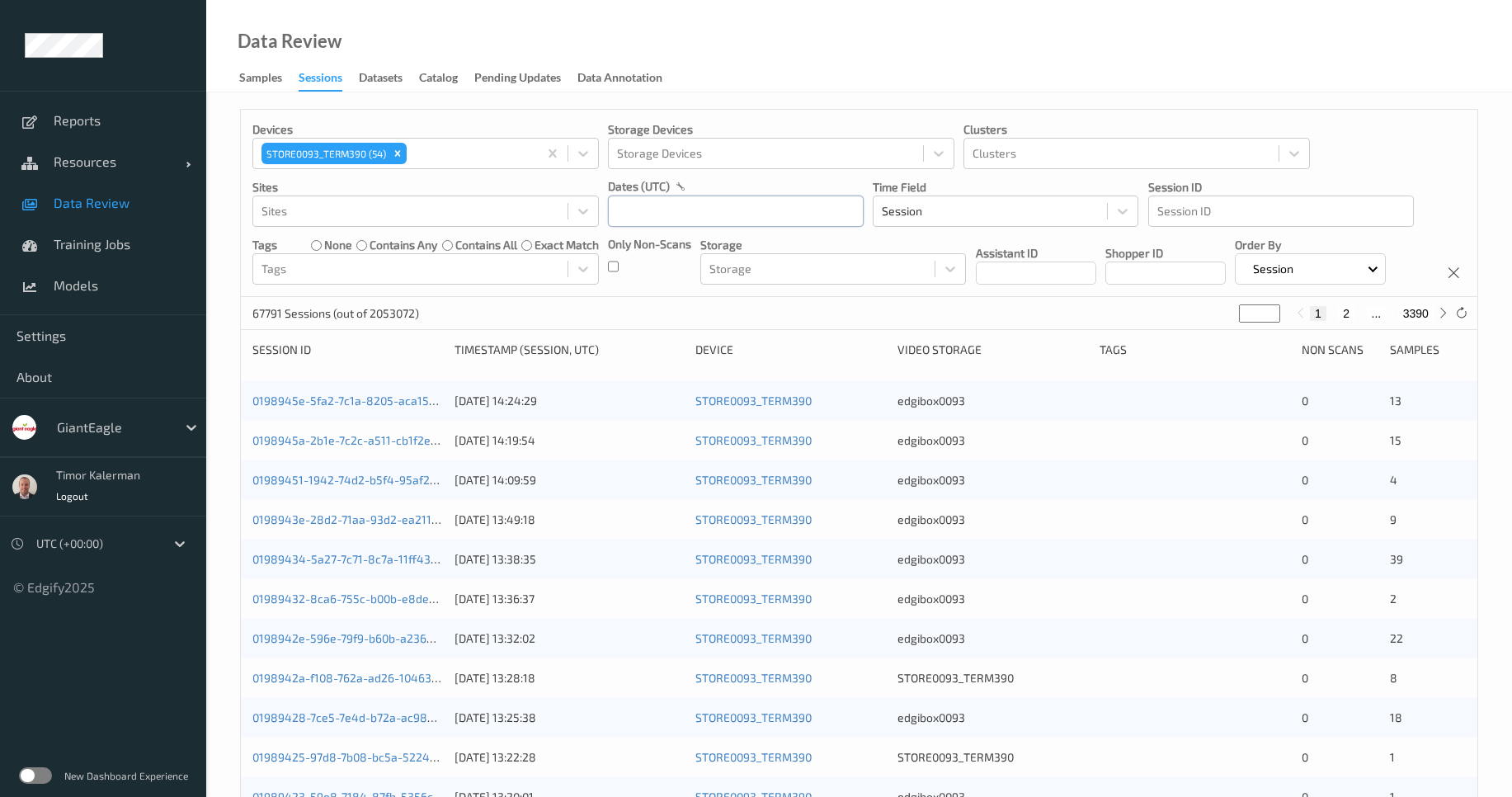
click at [666, 213] on input "text" at bounding box center [735, 211] width 255 height 31
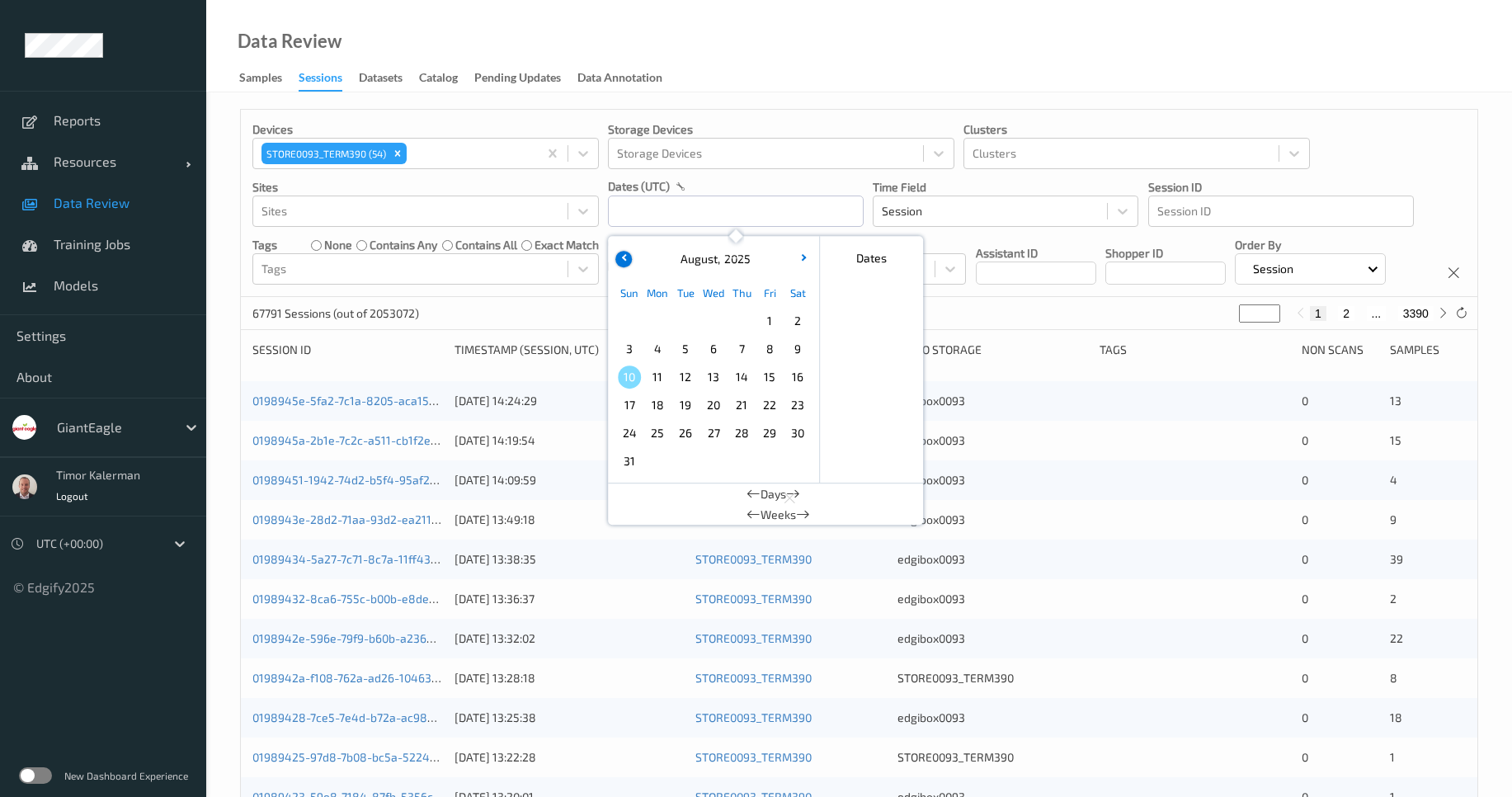
click at [623, 260] on button "button" at bounding box center [623, 259] width 16 height 16
click at [748, 439] on span "31" at bounding box center [741, 433] width 23 height 23
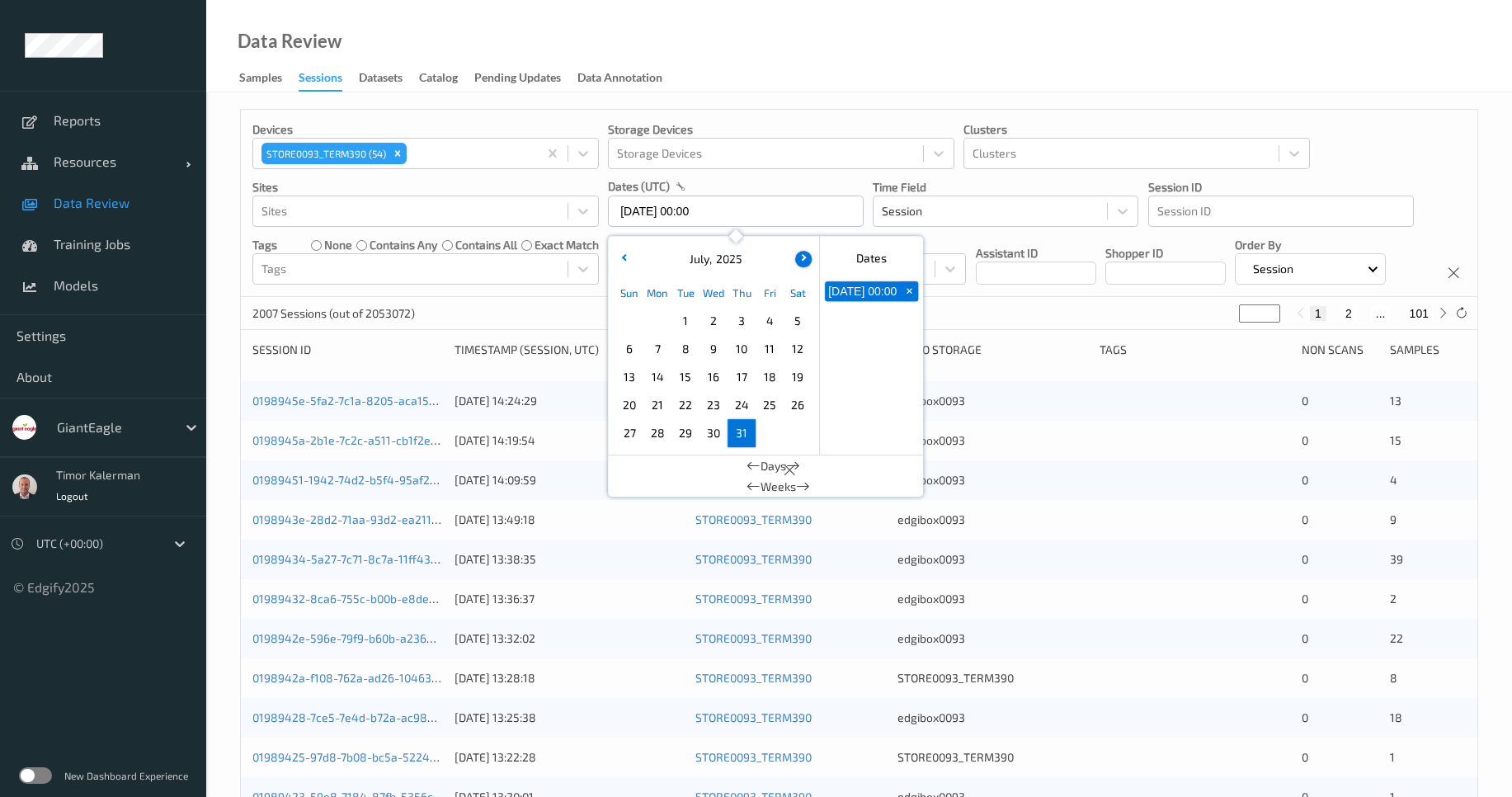
click at [805, 262] on button "button" at bounding box center [804, 259] width 16 height 16
click at [767, 319] on span "1" at bounding box center [769, 320] width 23 height 23
type input "31/07/2025 00:00 -> 01/08/2025 23:59"
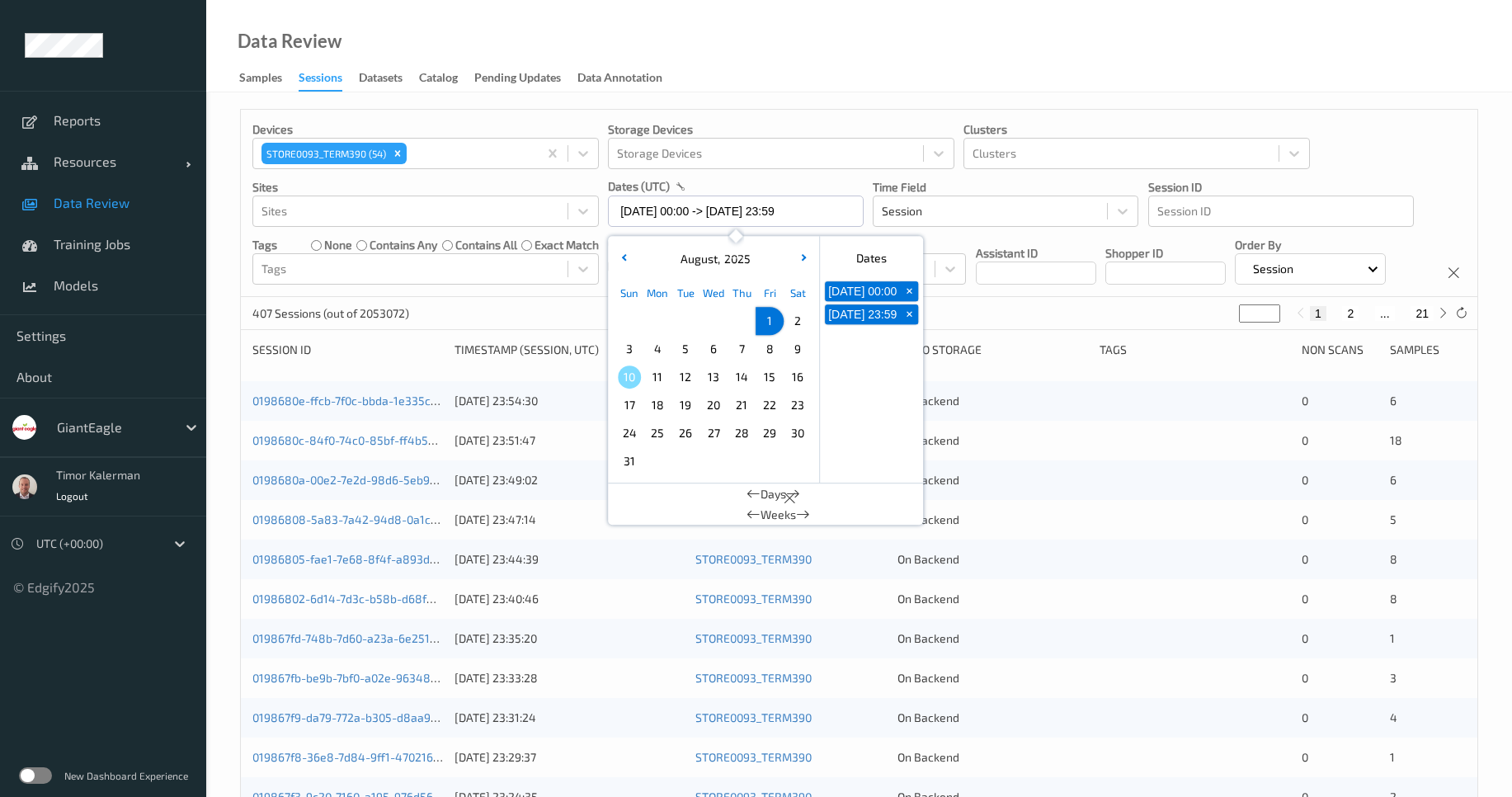
click at [1049, 297] on div "Devices STORE0093_TERM390 (54) Storage Devices Storage Devices Clusters Cluster…" at bounding box center [859, 203] width 1236 height 187
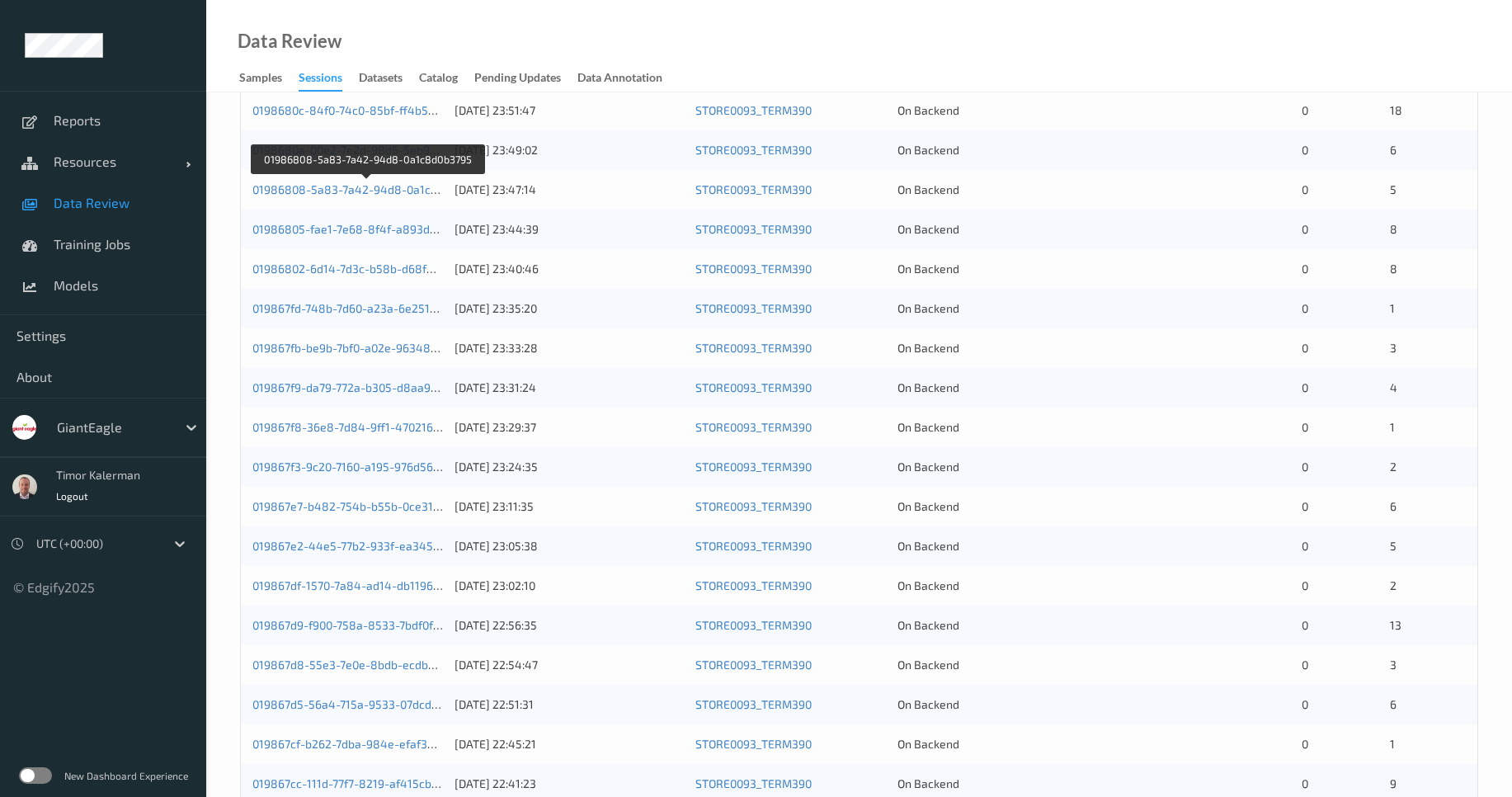
scroll to position [478, 0]
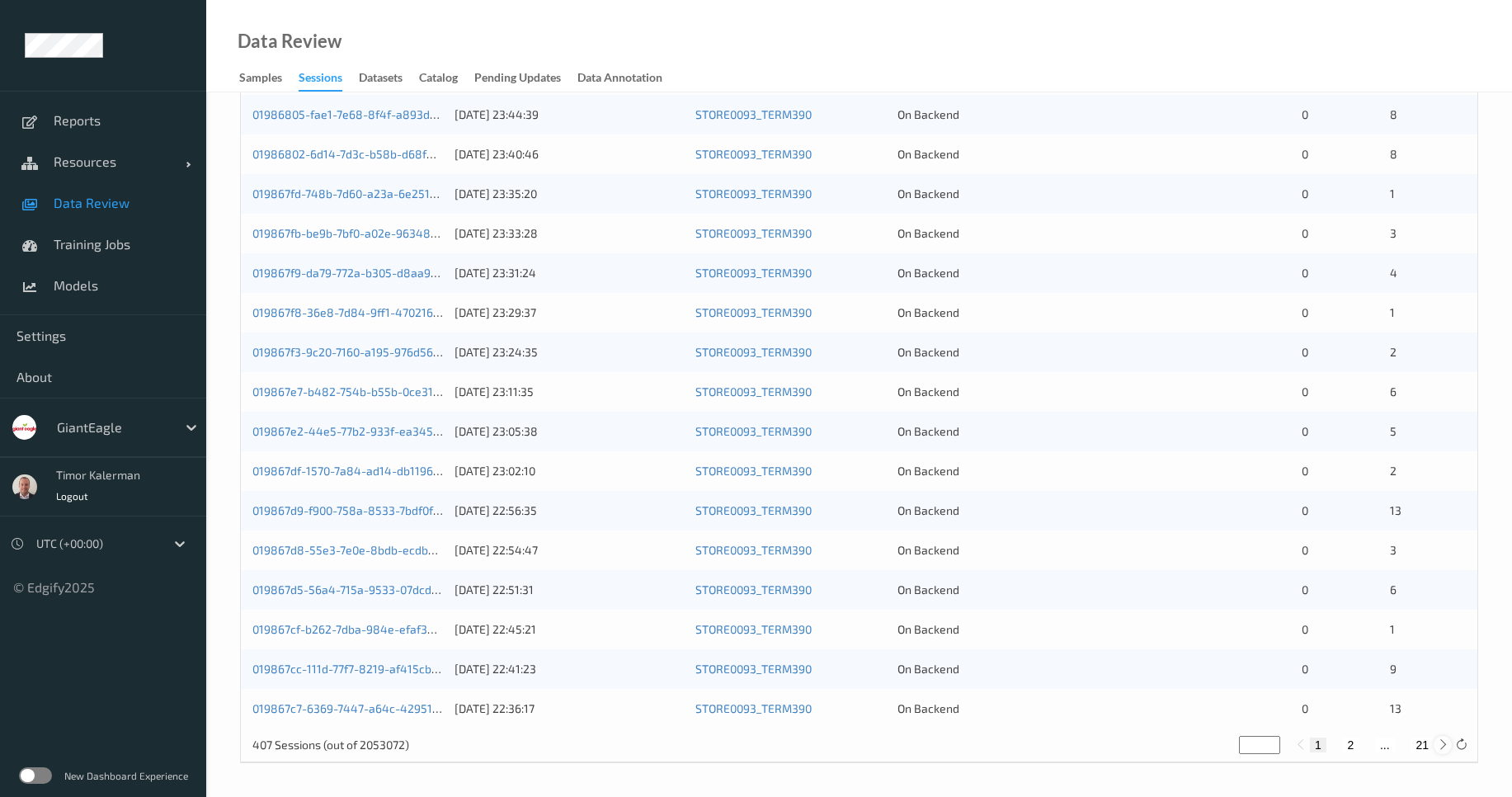
click at [1442, 749] on icon at bounding box center [1444, 745] width 13 height 13
type input "*"
click at [1441, 750] on icon at bounding box center [1444, 745] width 13 height 13
type input "*"
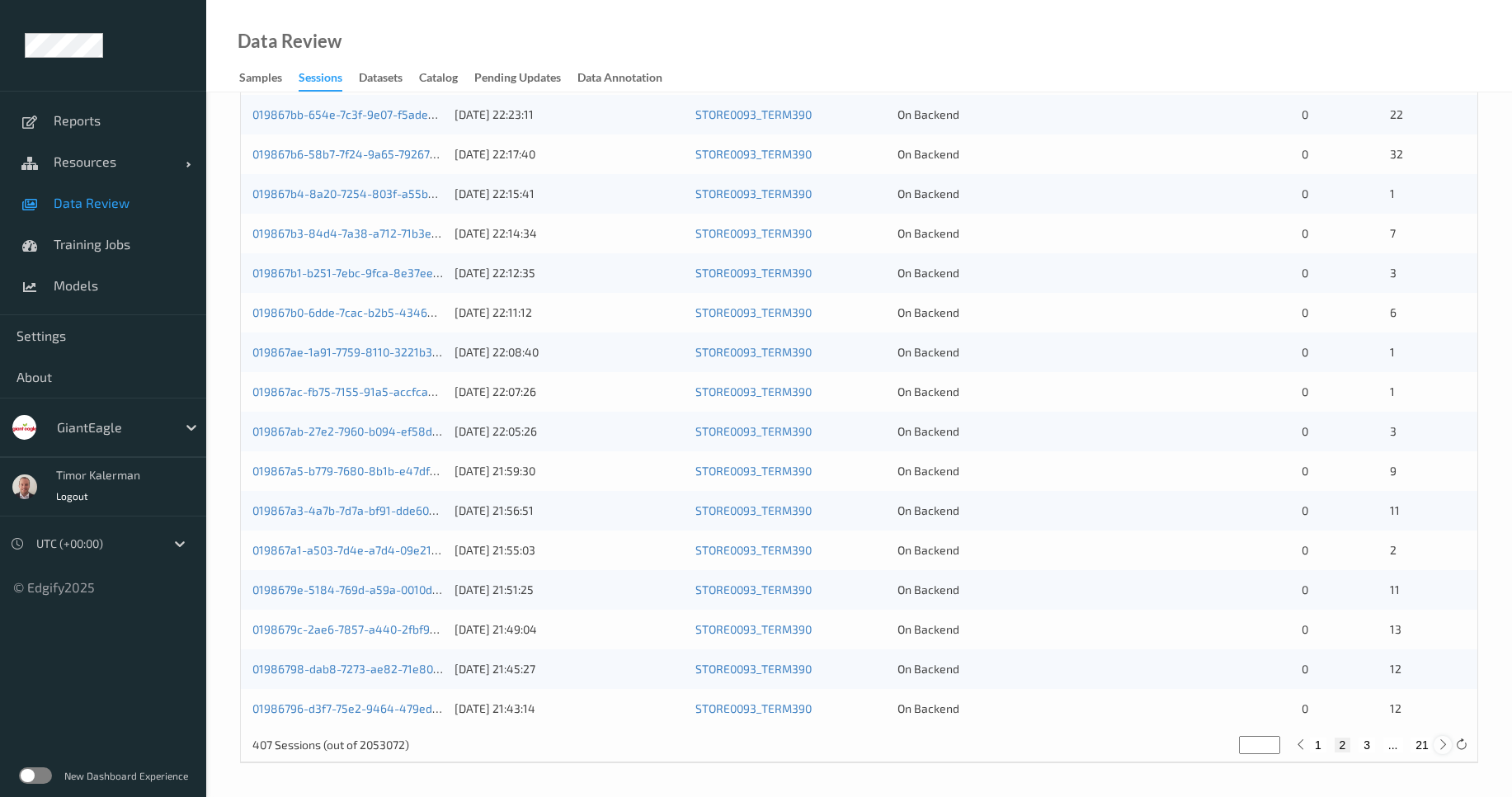
type input "*"
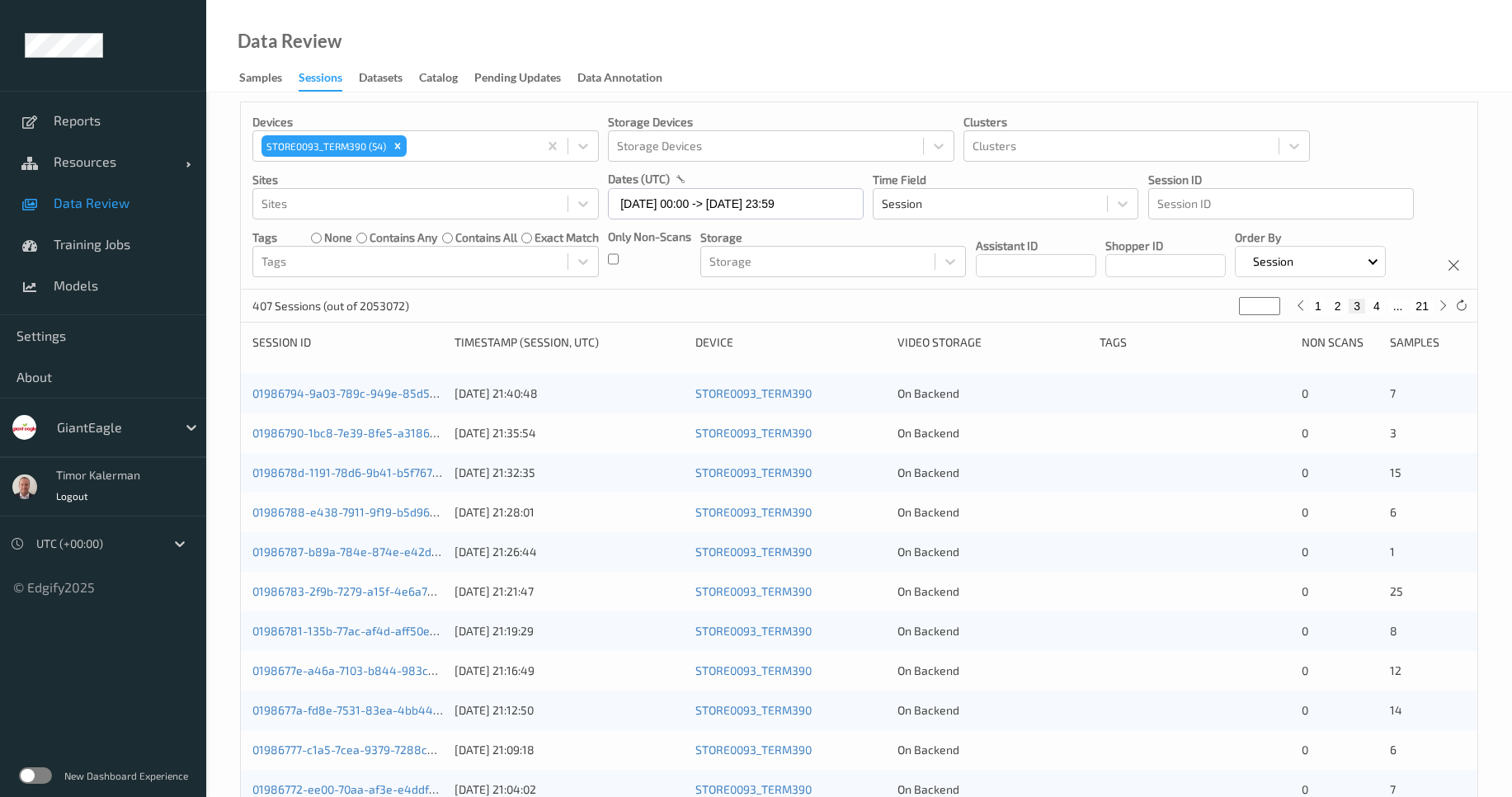
scroll to position [0, 0]
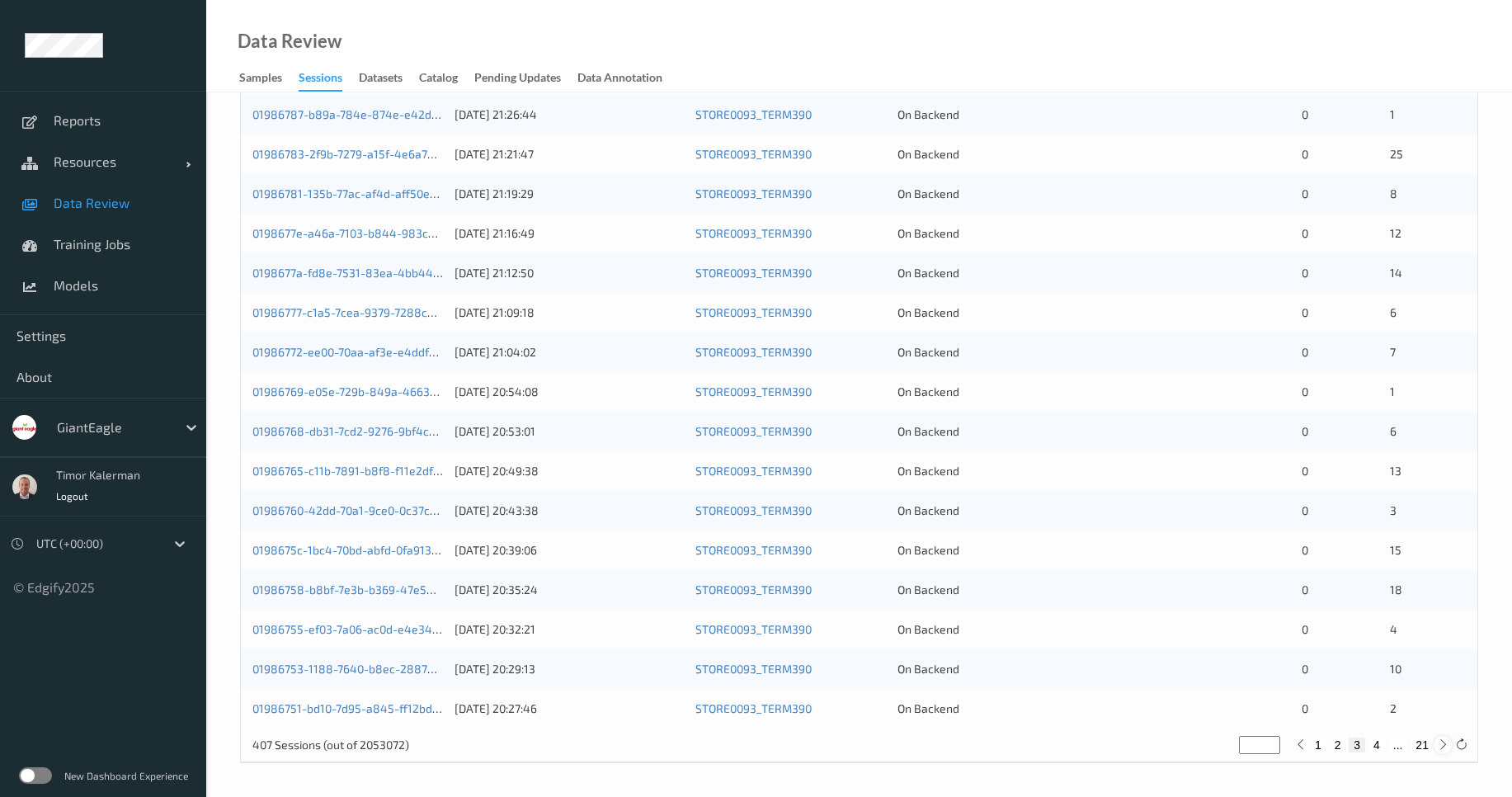
click at [1442, 746] on icon at bounding box center [1444, 745] width 13 height 13
type input "*"
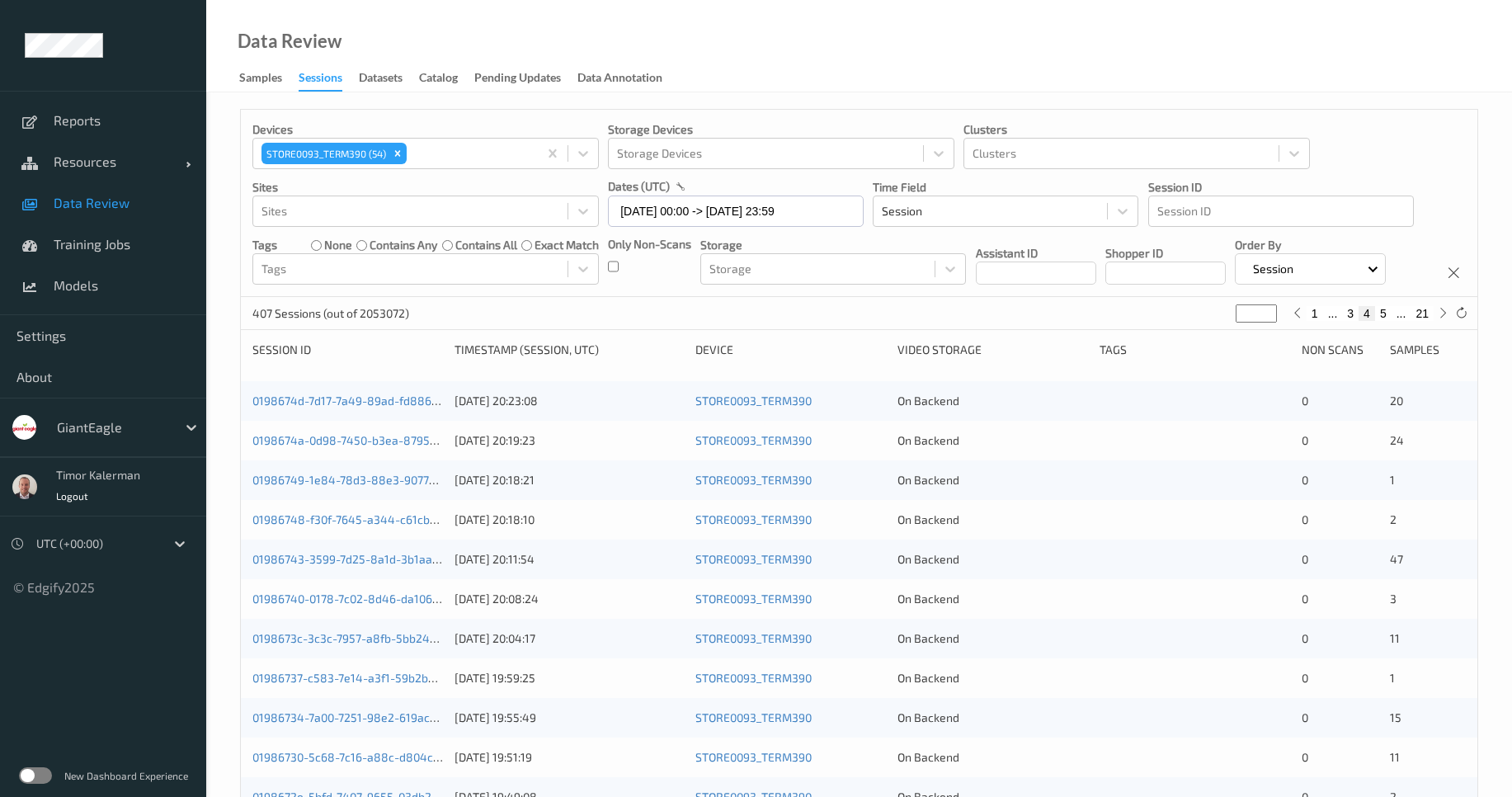
drag, startPoint x: 598, startPoint y: 268, endPoint x: 607, endPoint y: 272, distance: 9.8
click at [600, 268] on div "Devices STORE0093_TERM390 (54) Storage Devices Storage Devices Clusters Cluster…" at bounding box center [859, 203] width 1236 height 187
click at [686, 225] on input "31/07/2025 00:00 -> 01/08/2025 23:59" at bounding box center [735, 211] width 255 height 31
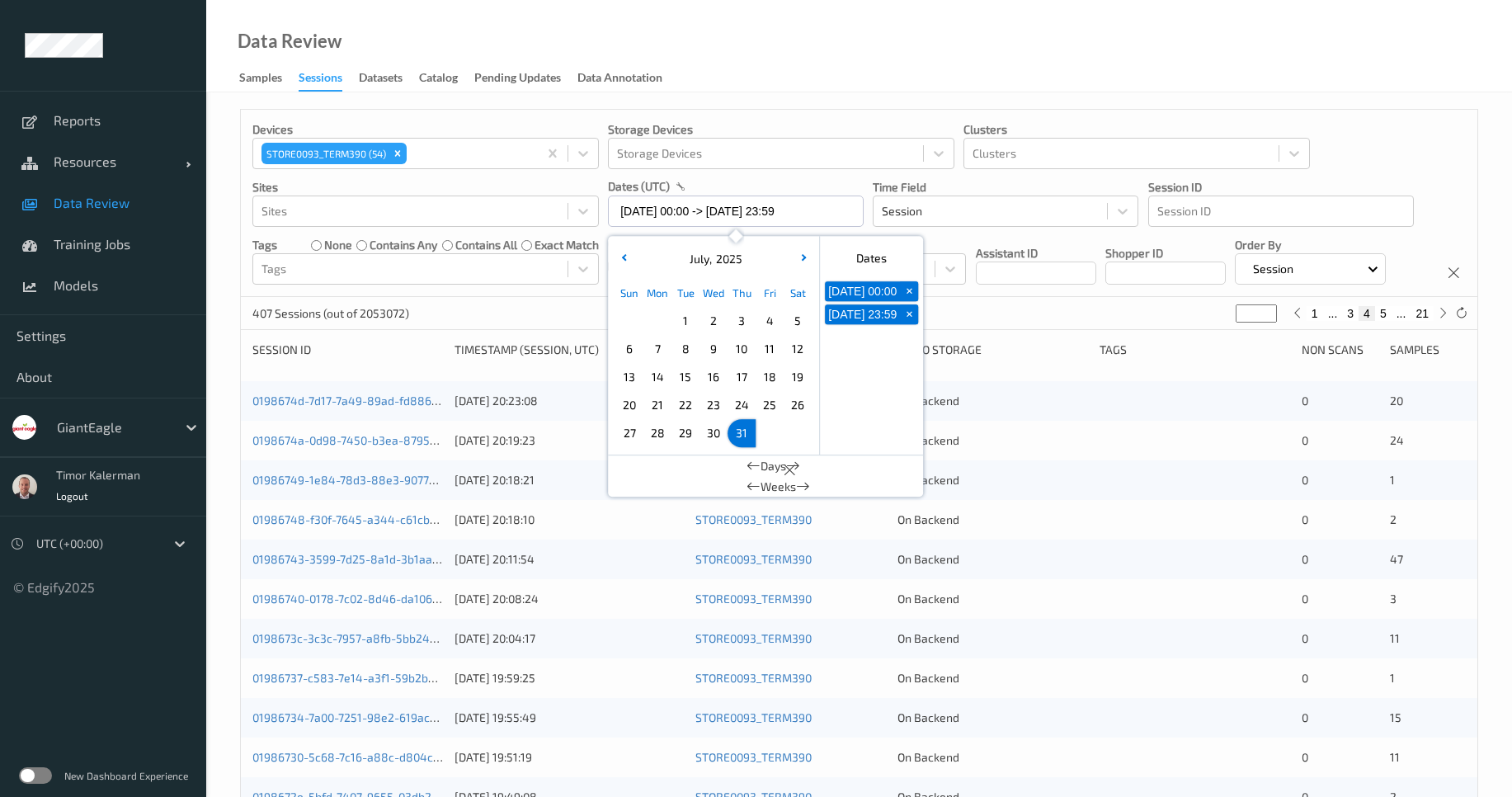
click at [1131, 297] on div "Devices STORE0093_TERM390 (54) Storage Devices Storage Devices Clusters Cluster…" at bounding box center [859, 203] width 1236 height 187
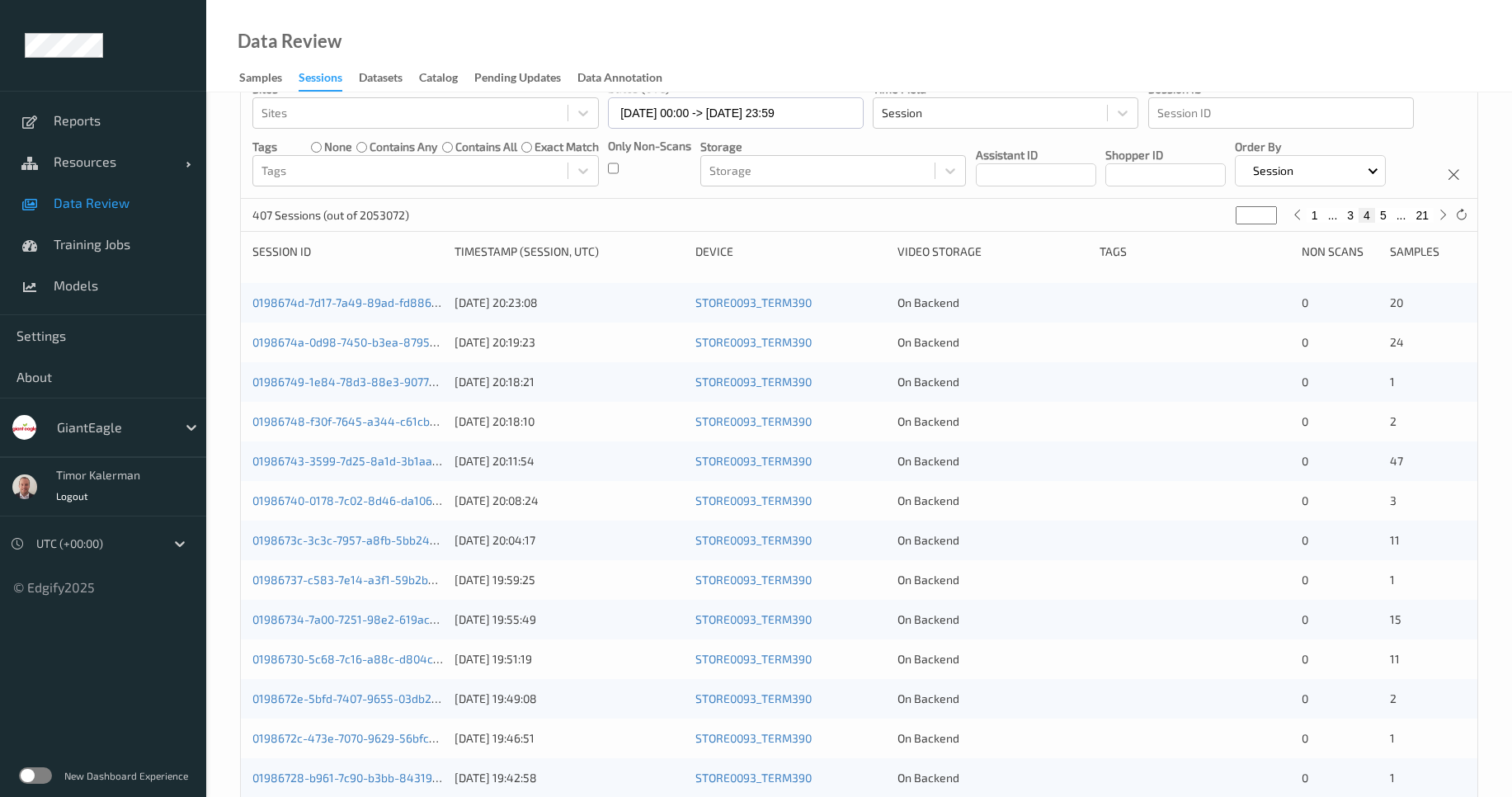
scroll to position [99, 0]
click at [658, 117] on input "31/07/2025 00:00 -> 01/08/2025 23:59" at bounding box center [735, 112] width 255 height 31
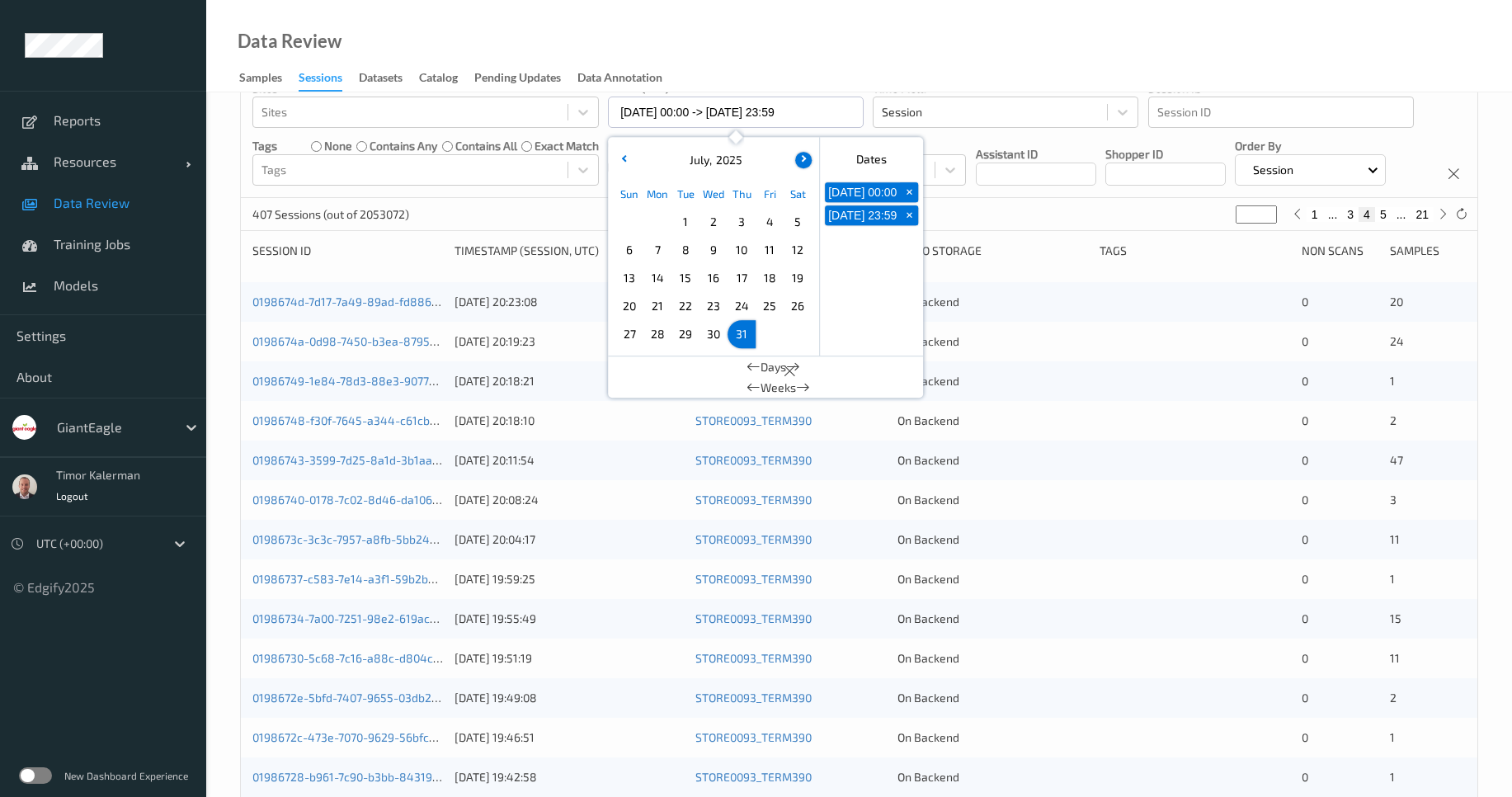
click at [800, 156] on icon "button" at bounding box center [801, 158] width 6 height 6
click at [620, 159] on button "button" at bounding box center [623, 160] width 16 height 16
click at [1049, 190] on div "Devices STORE0093_TERM390 (54) Storage Devices Storage Devices Clusters Cluster…" at bounding box center [859, 104] width 1236 height 187
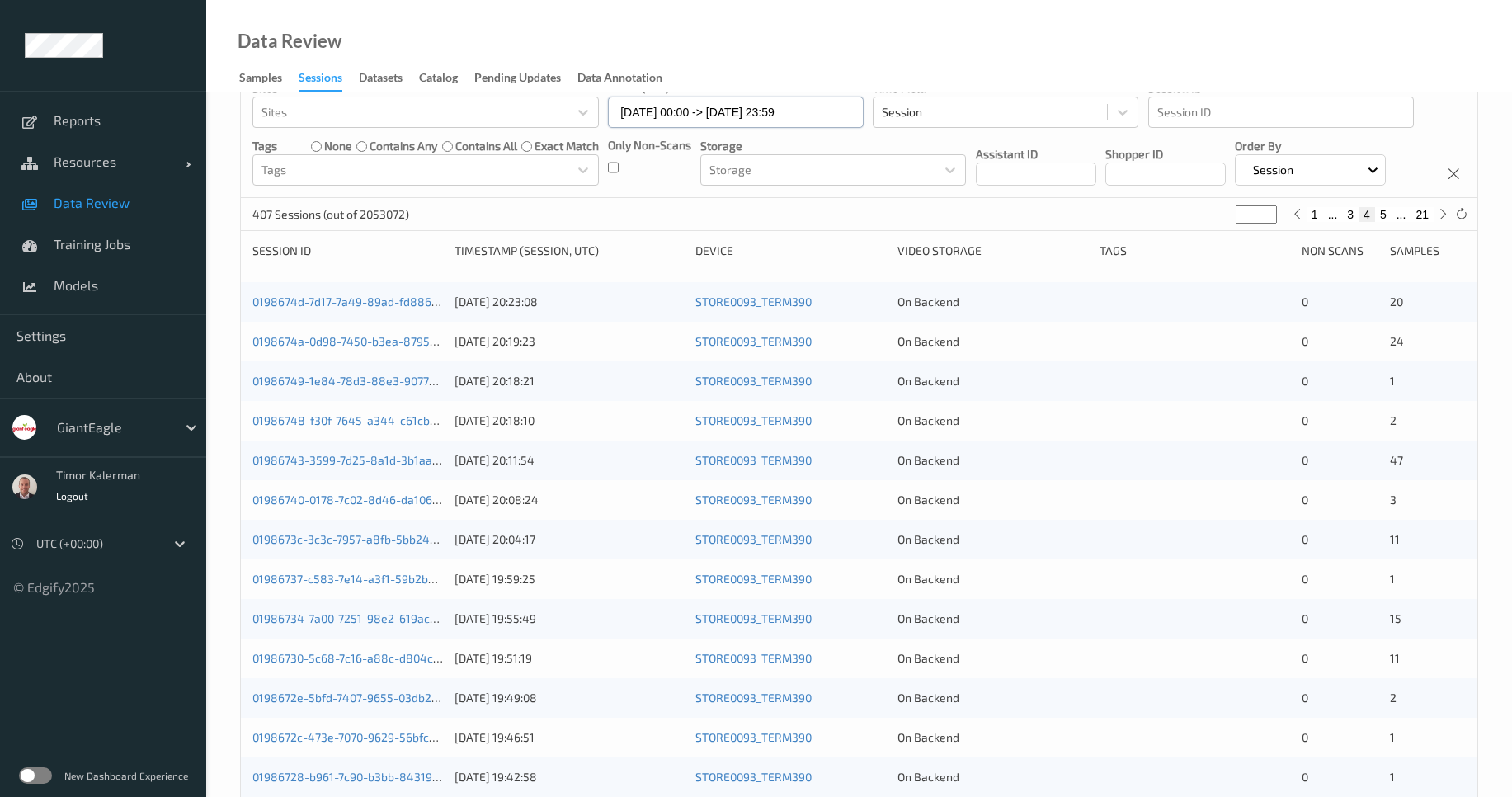
click at [700, 125] on input "31/07/2025 00:00 -> 01/08/2025 23:59" at bounding box center [735, 112] width 255 height 31
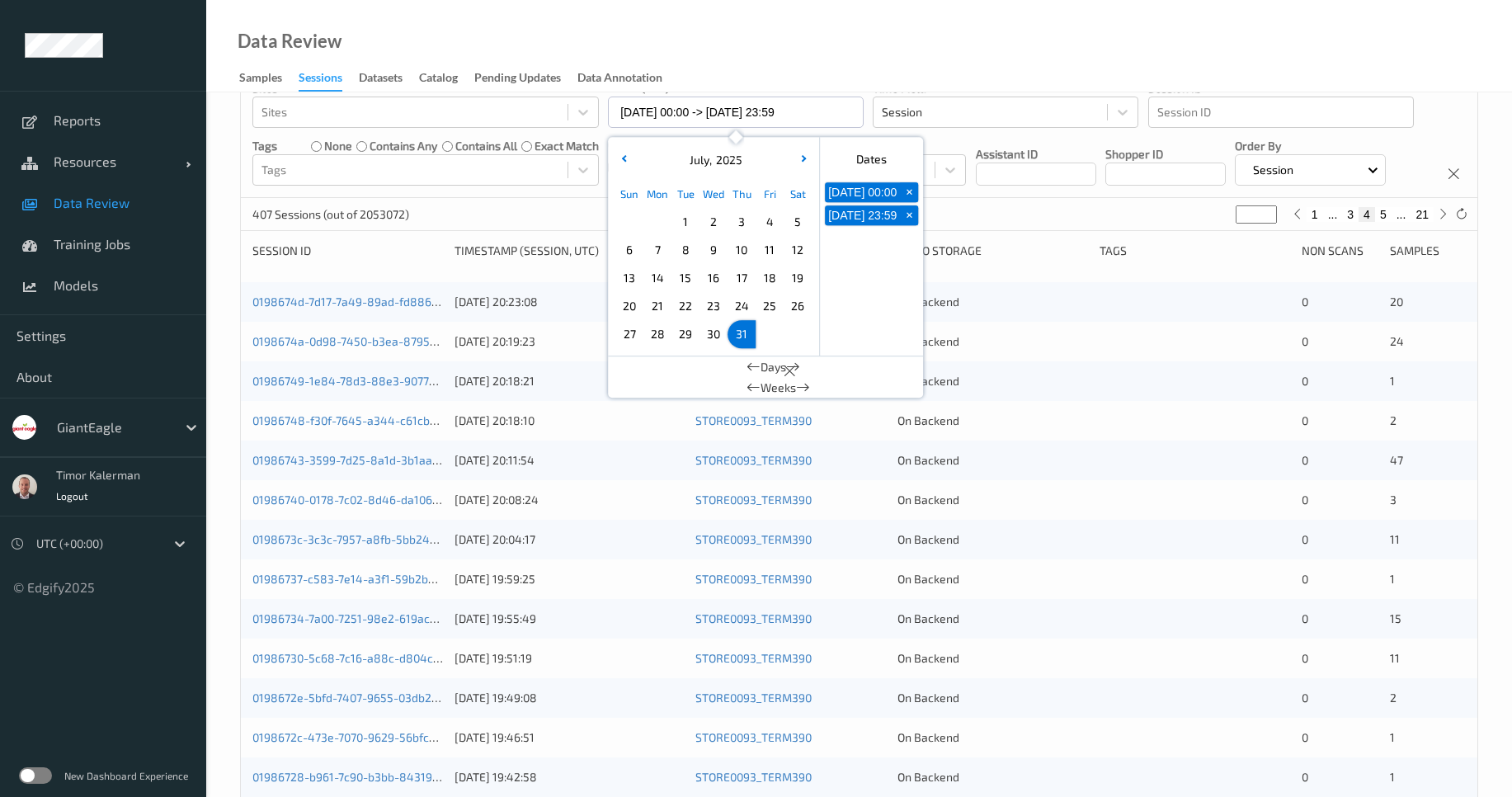
click at [743, 283] on span "17" at bounding box center [741, 278] width 23 height 23
type input "17/07/2025 00:00"
type input "*"
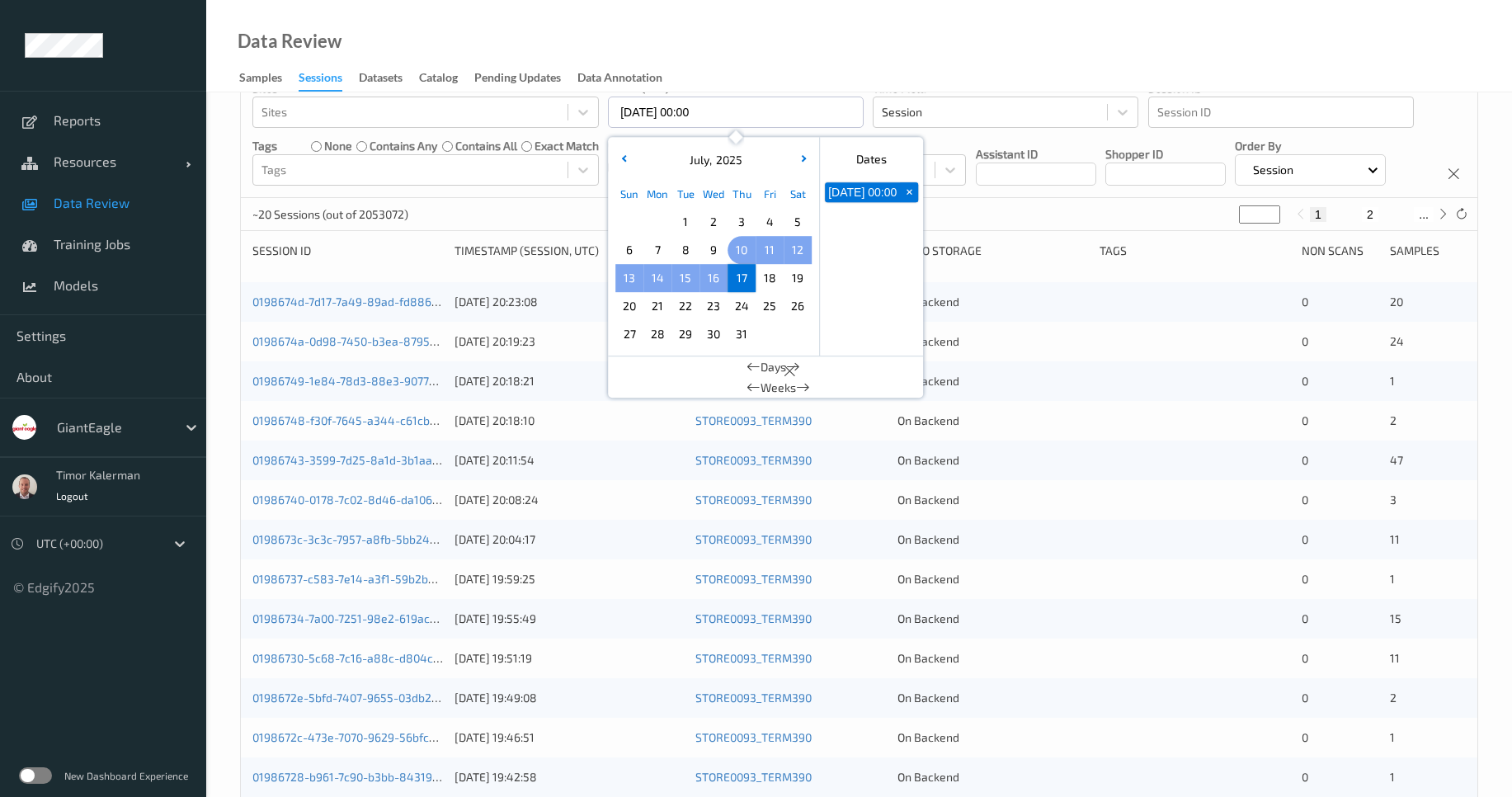
scroll to position [0, 0]
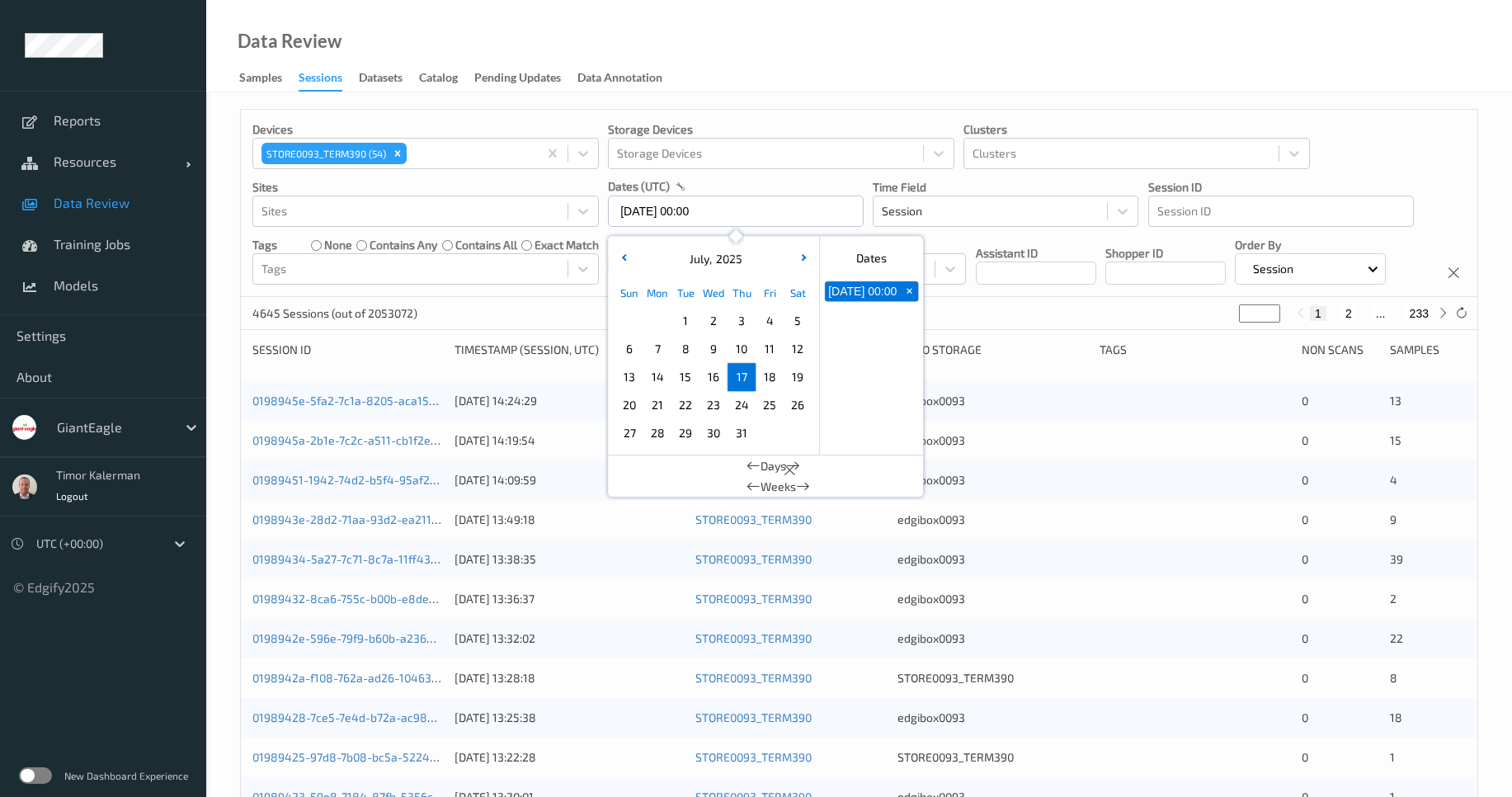
click at [746, 378] on span "17" at bounding box center [741, 377] width 23 height 23
click at [1059, 297] on div "Devices STORE0093_TERM390 (54) Storage Devices Storage Devices Clusters Cluster…" at bounding box center [859, 203] width 1236 height 187
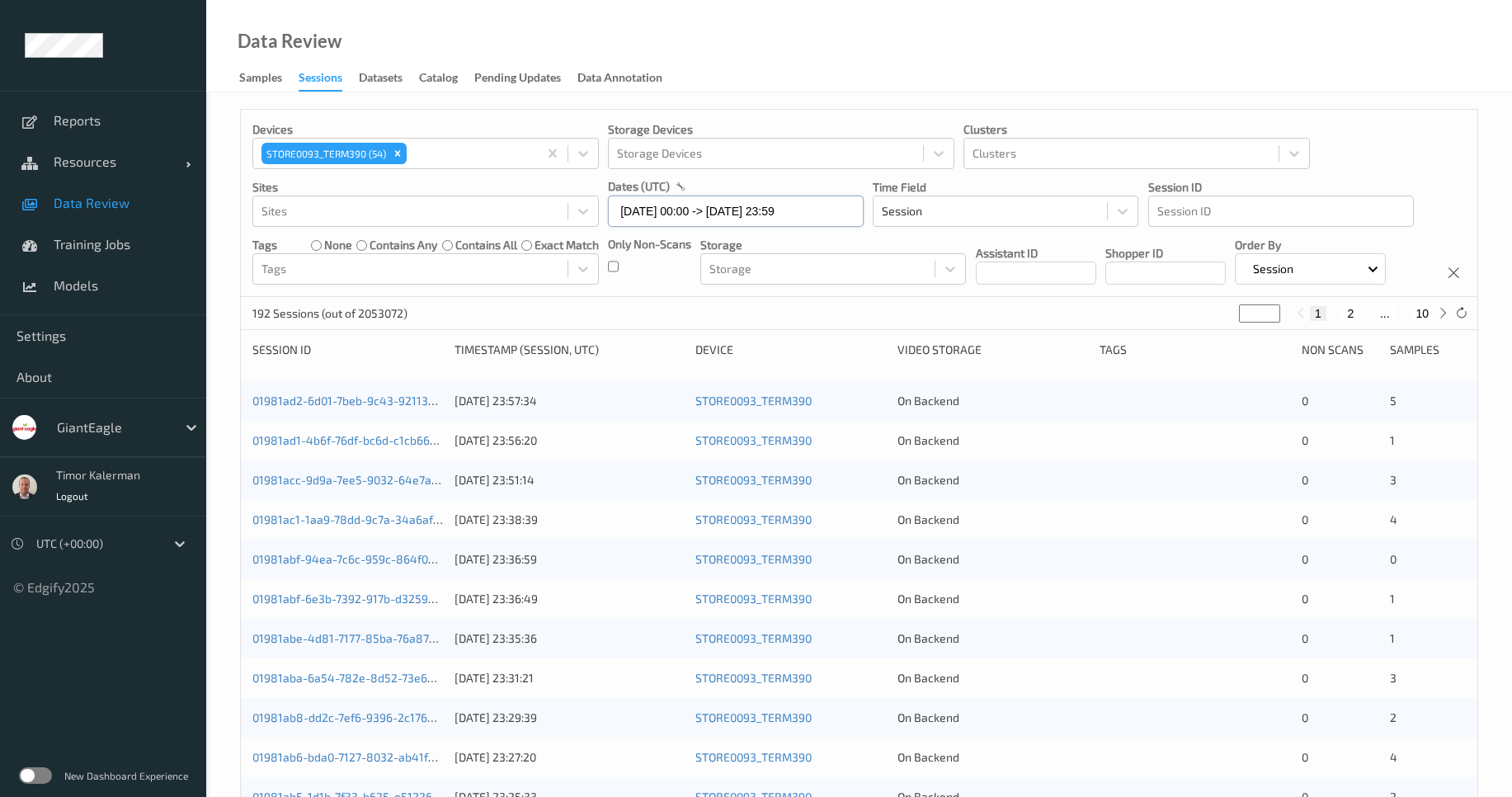
click at [727, 211] on input "17/07/2025 00:00 -> 17/07/2025 23:59" at bounding box center [735, 211] width 255 height 31
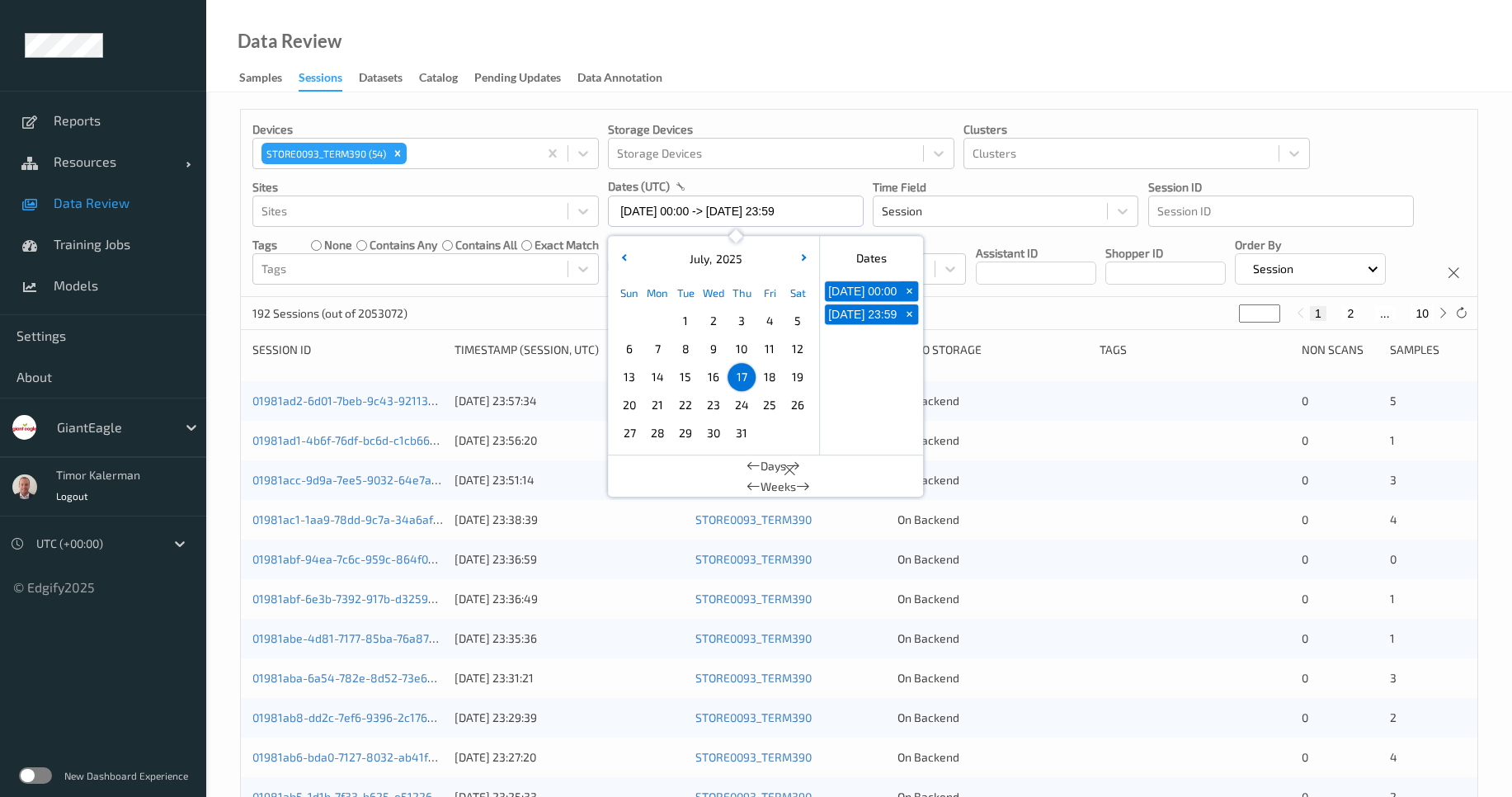
click at [712, 378] on span "16" at bounding box center [713, 377] width 23 height 23
click at [714, 378] on span "16" at bounding box center [713, 377] width 23 height 23
type input "16/07/2025 00:00 -> 16/07/2025 23:59"
click at [1037, 297] on div "Devices STORE0093_TERM390 (54) Storage Devices Storage Devices Clusters Cluster…" at bounding box center [859, 203] width 1236 height 187
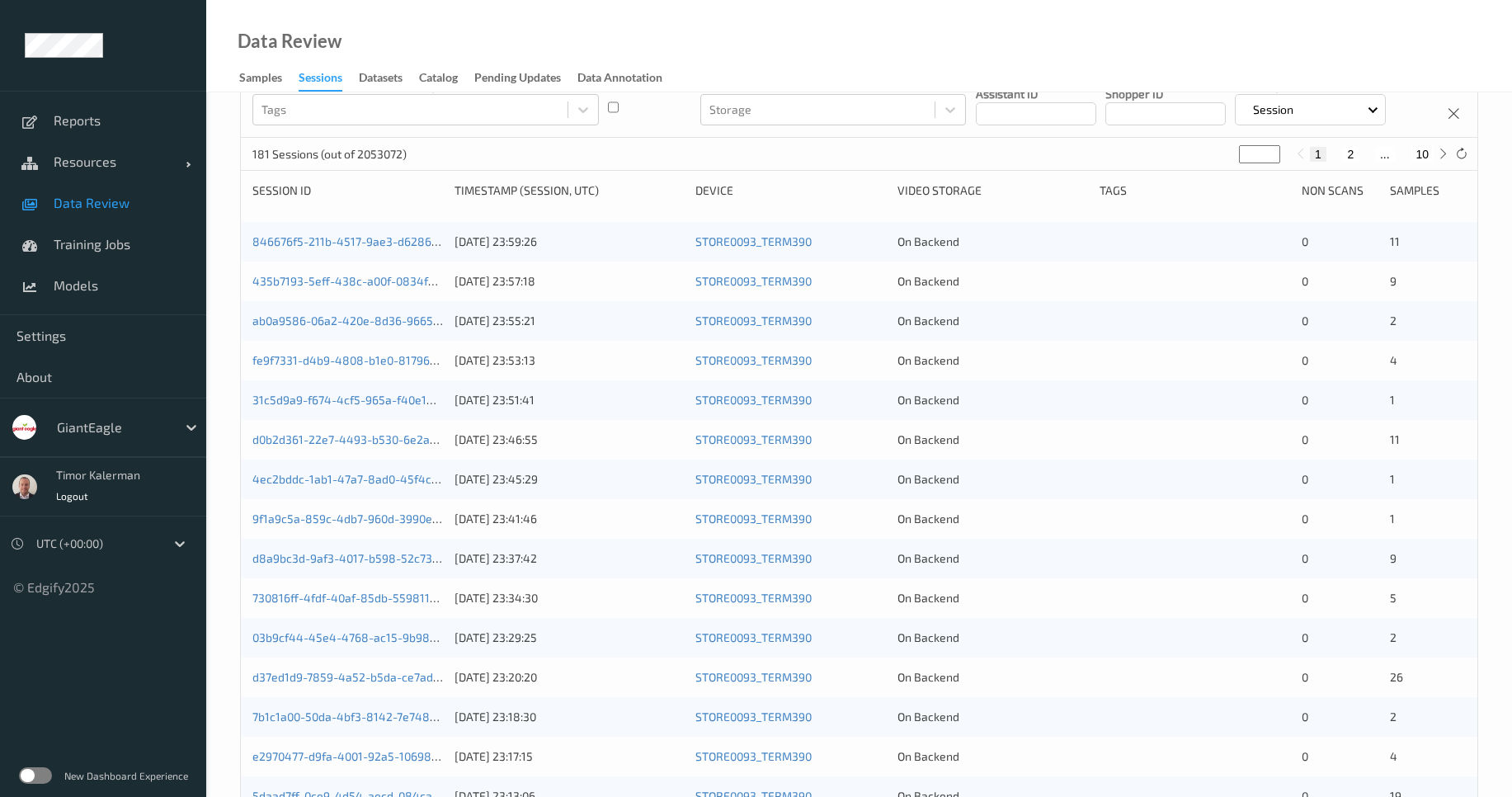
scroll to position [478, 0]
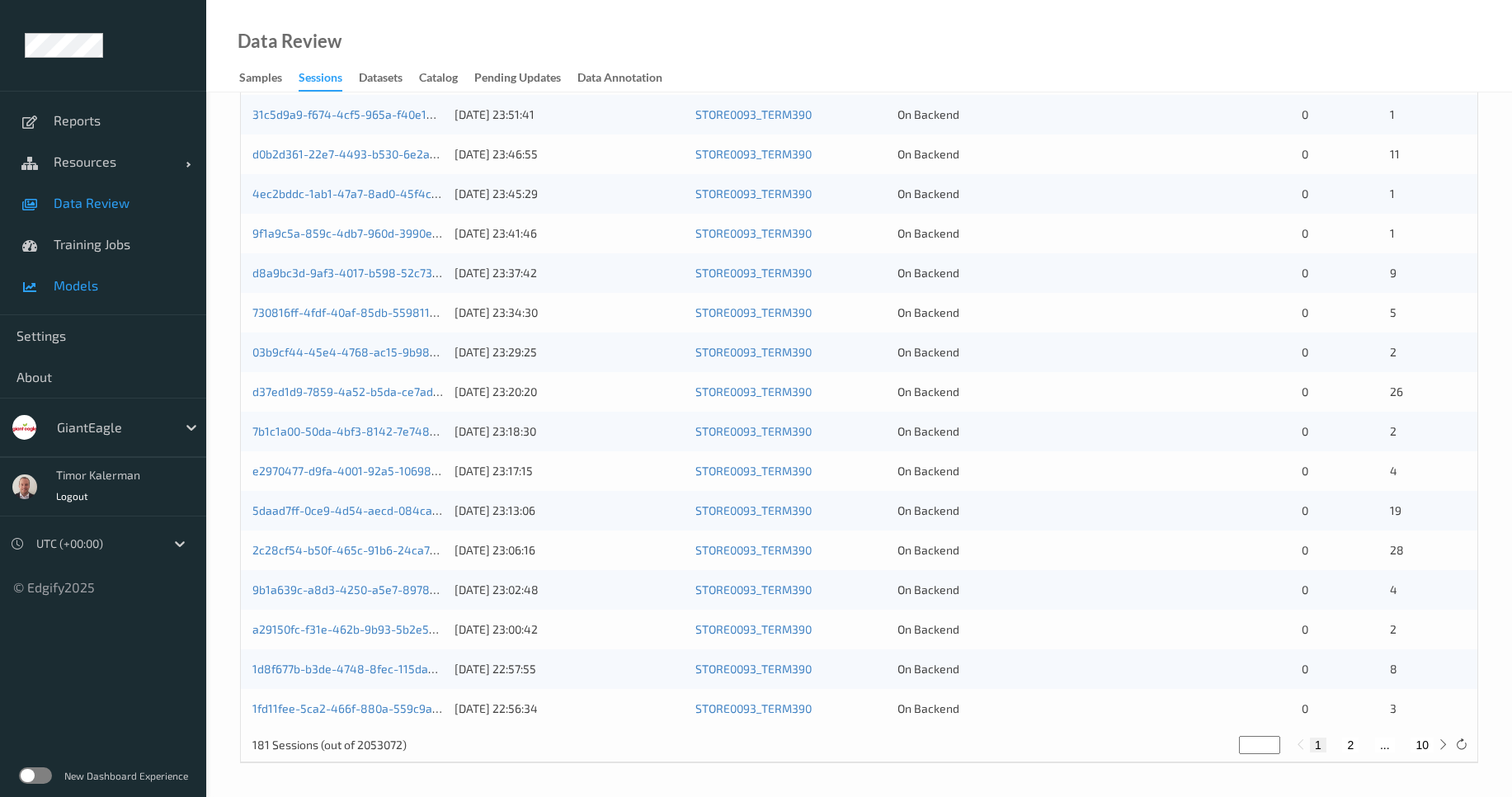
click at [93, 287] on span "Models" at bounding box center [121, 286] width 136 height 16
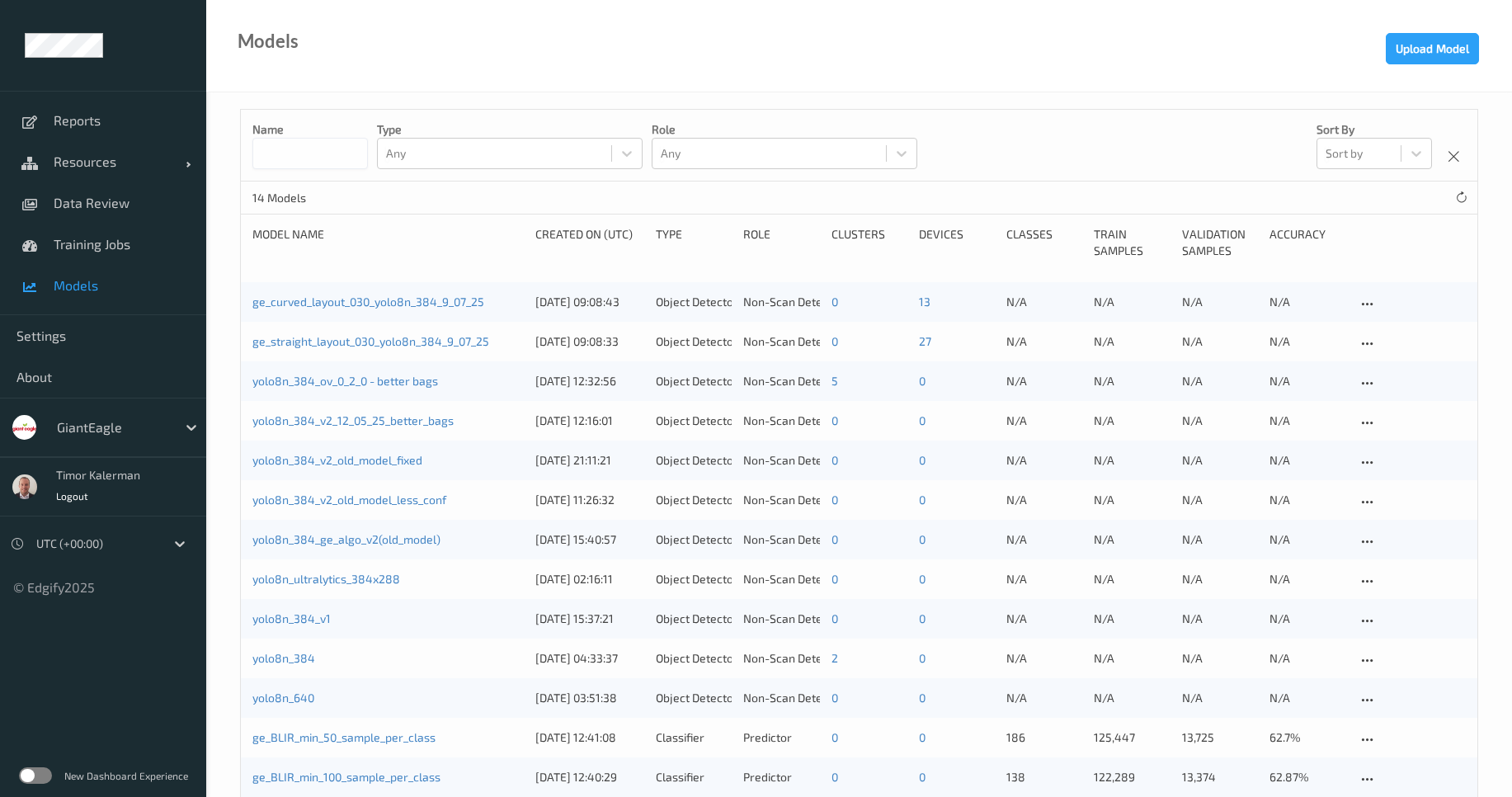
click at [163, 556] on div "UTC (+00:00)" at bounding box center [97, 543] width 137 height 26
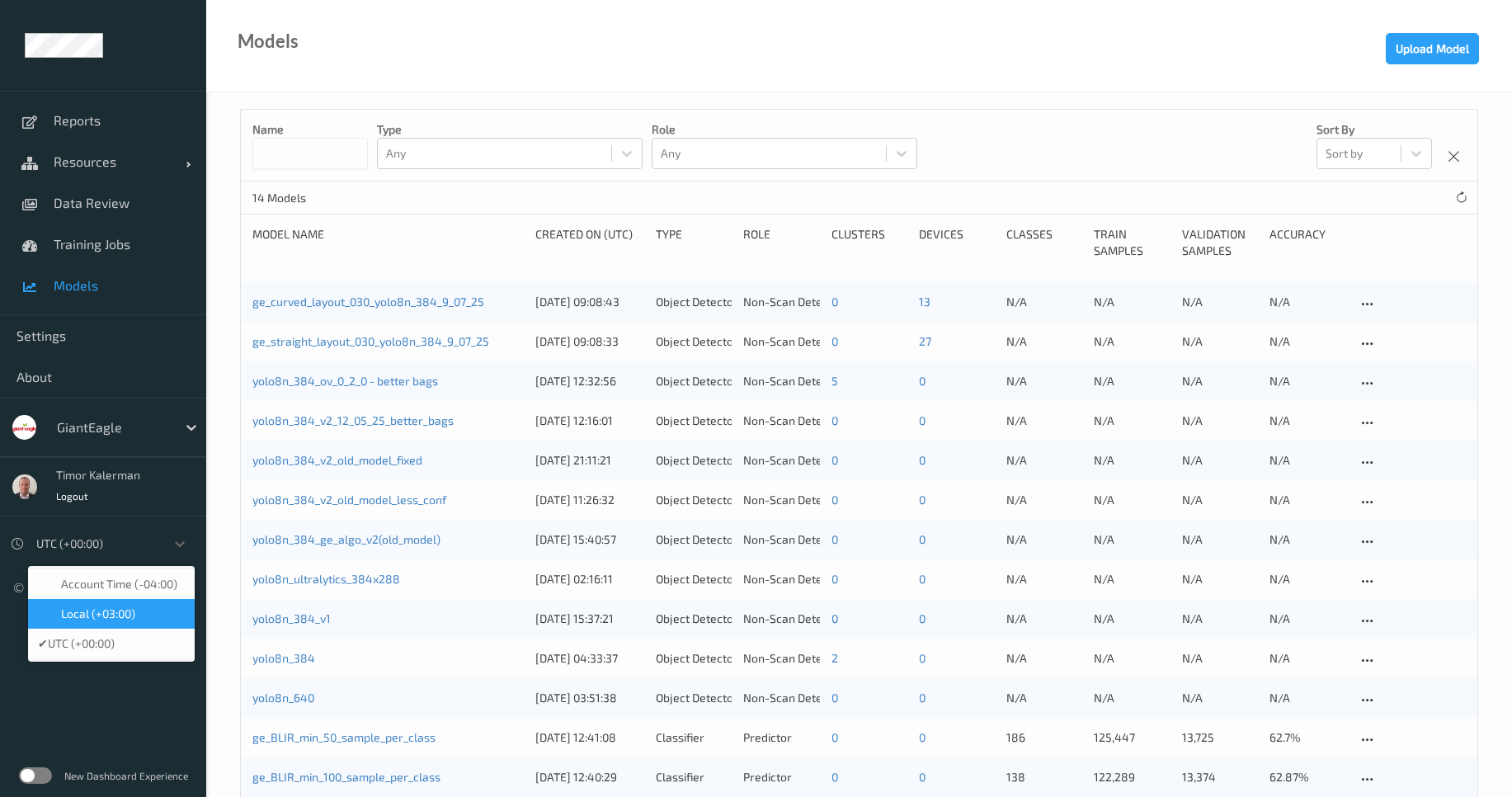
click at [162, 615] on div "Local (+03:00)" at bounding box center [111, 614] width 147 height 16
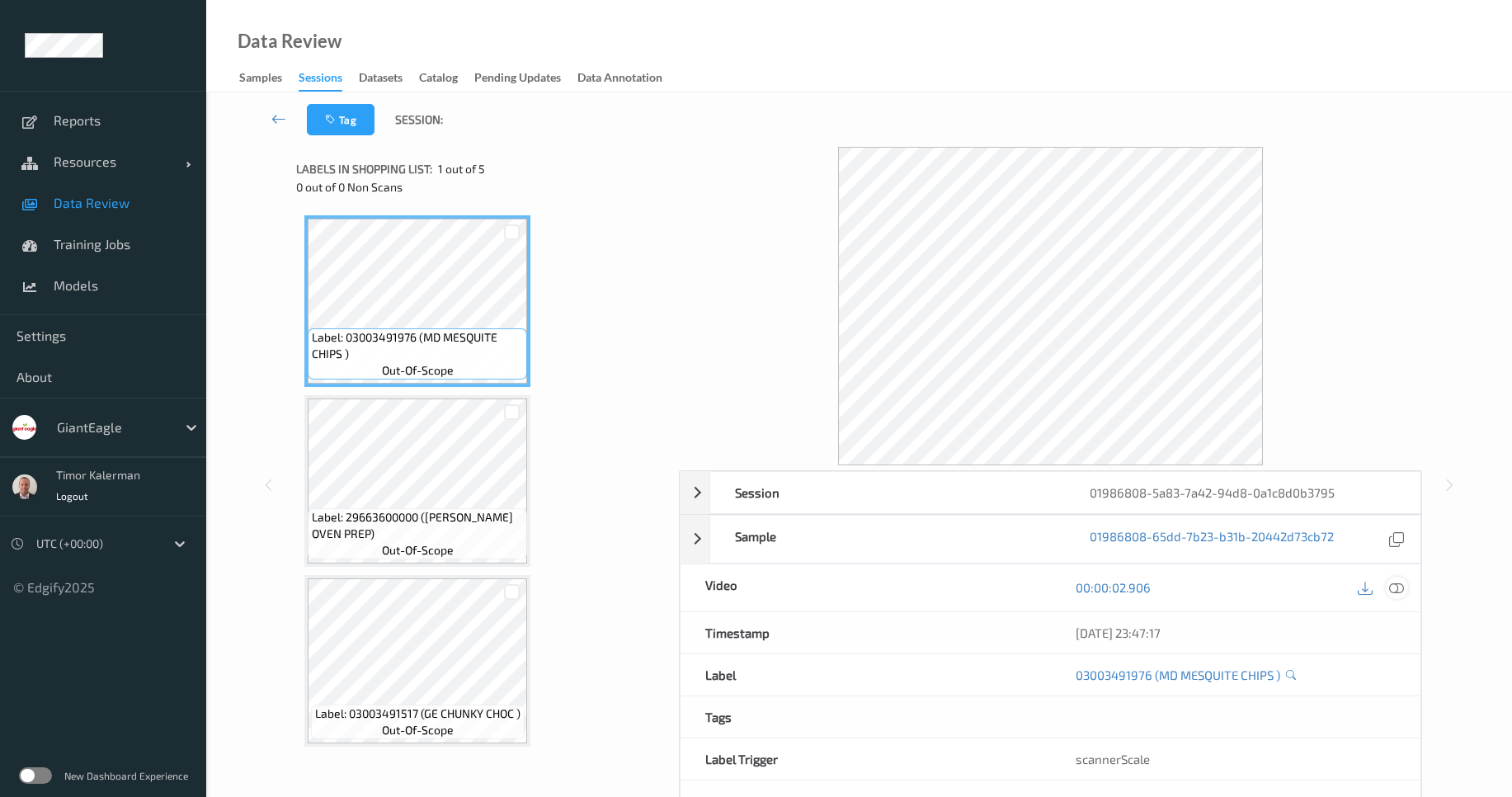
click at [1397, 598] on div at bounding box center [1397, 588] width 22 height 22
